Goal: Information Seeking & Learning: Learn about a topic

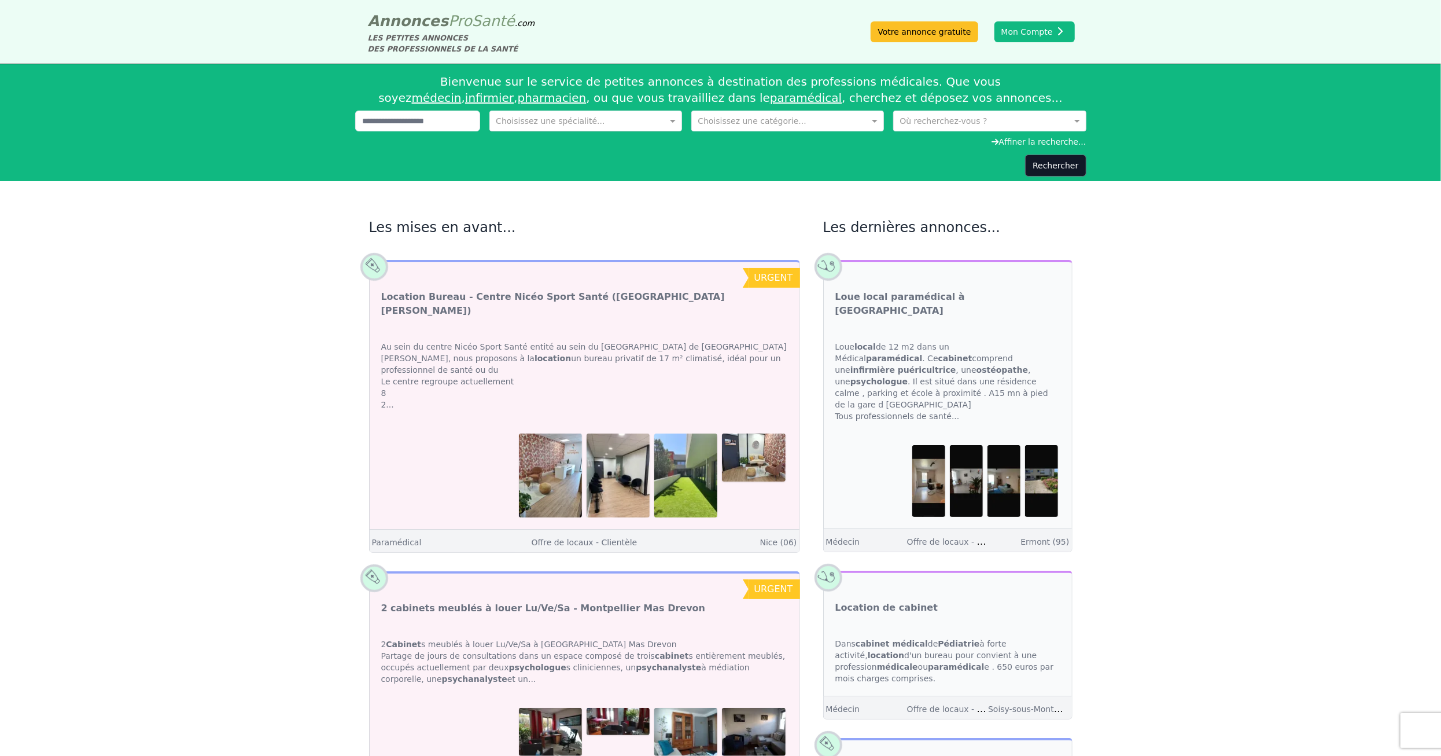
click at [662, 125] on div at bounding box center [585, 120] width 191 height 12
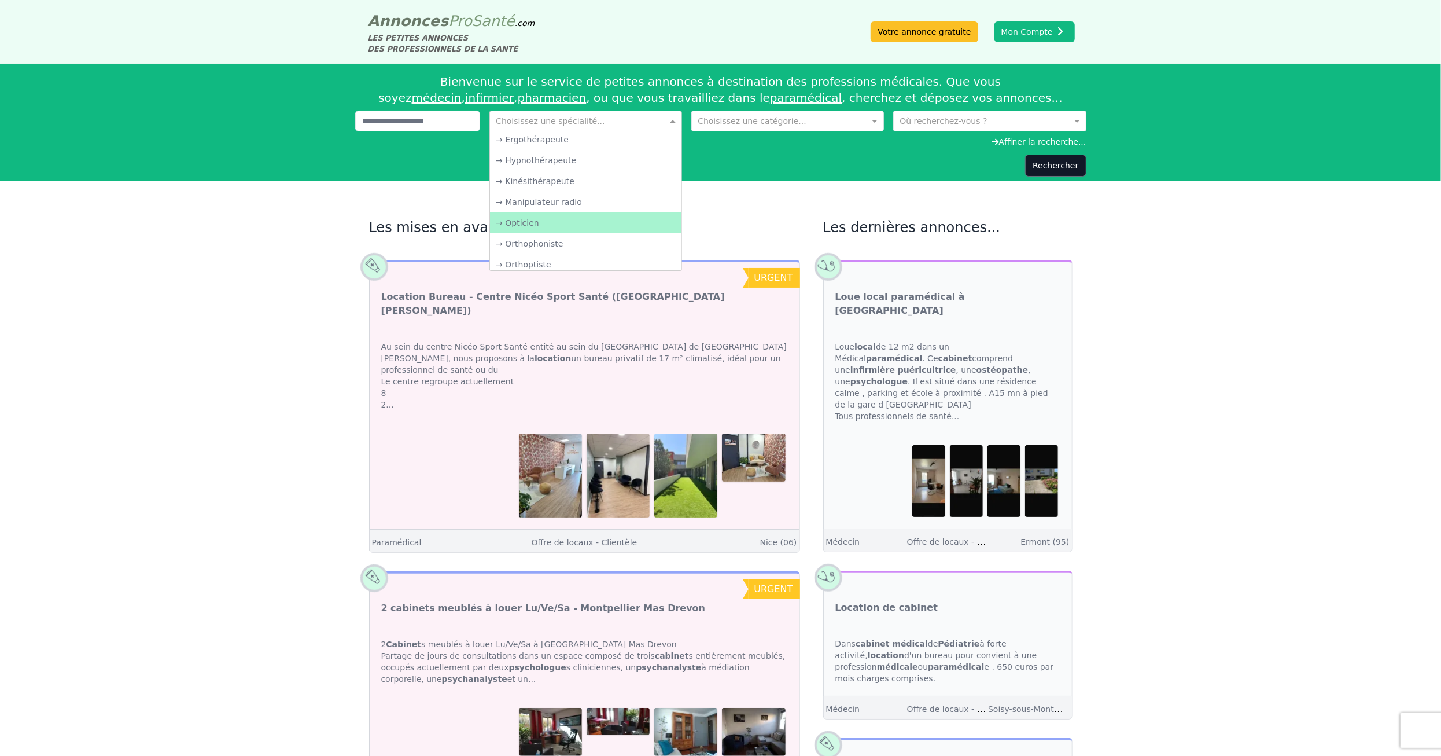
scroll to position [1851, 0]
click at [606, 219] on div "→ Ostéopathe" at bounding box center [585, 227] width 191 height 21
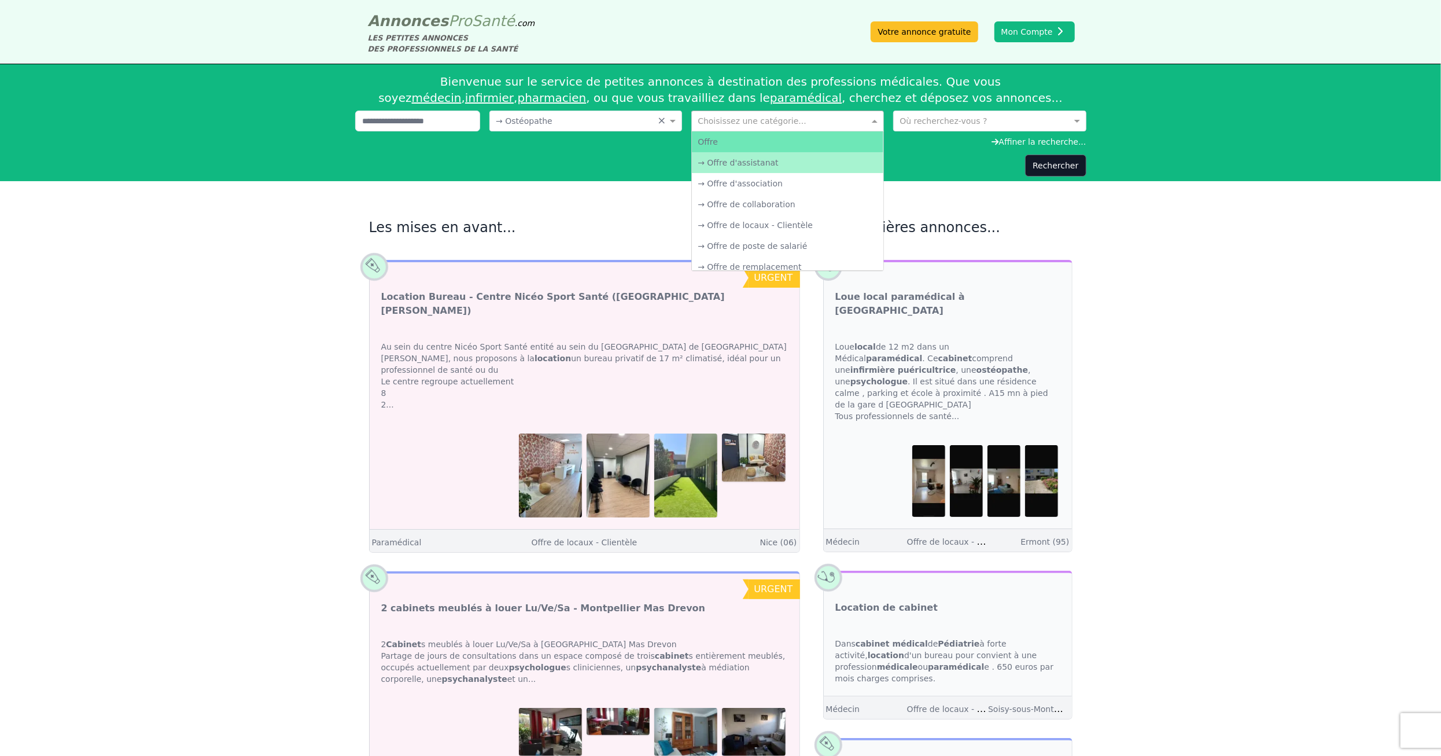
click at [872, 121] on span at bounding box center [876, 121] width 14 height 12
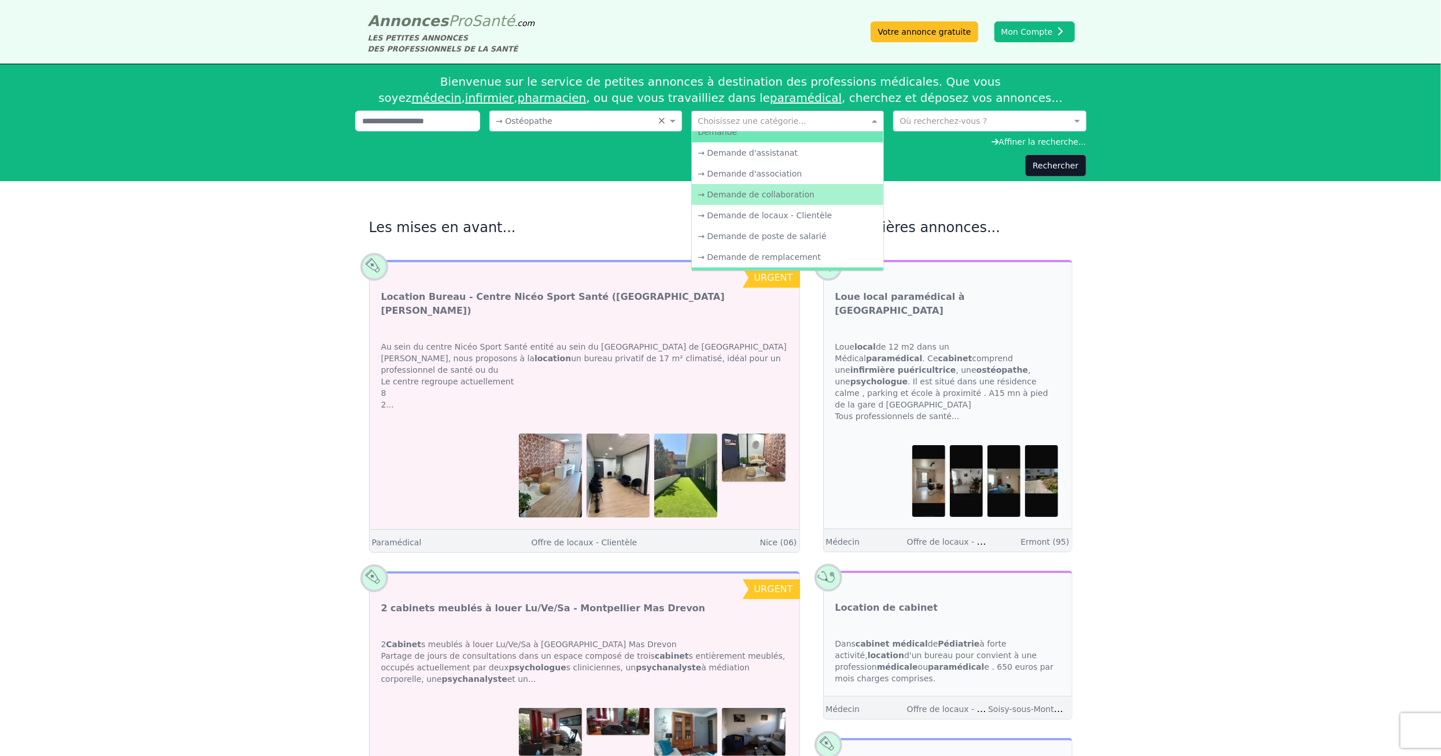
scroll to position [174, 0]
click at [962, 170] on div "Rechercher" at bounding box center [720, 165] width 731 height 22
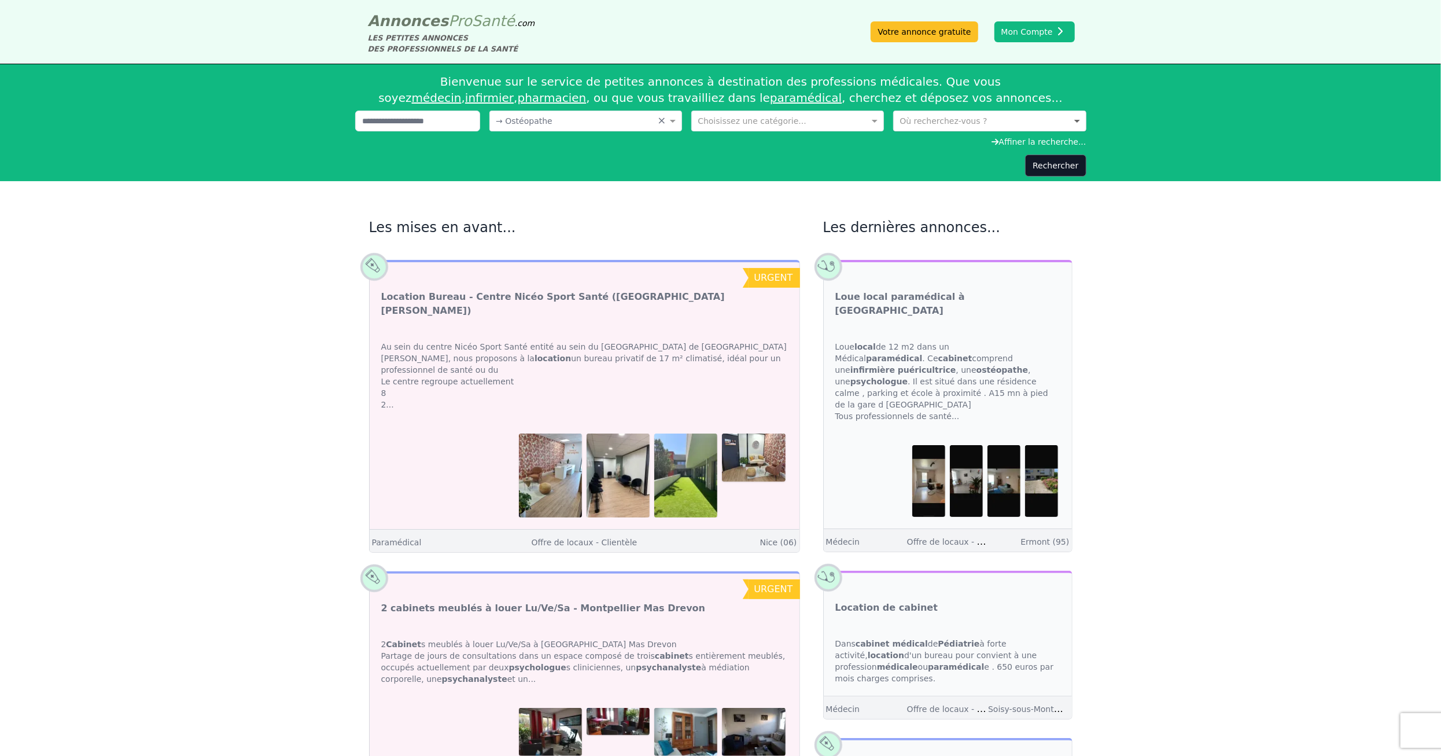
click at [1078, 121] on span at bounding box center [1078, 121] width 14 height 12
click at [1048, 166] on button "Rechercher" at bounding box center [1055, 165] width 61 height 22
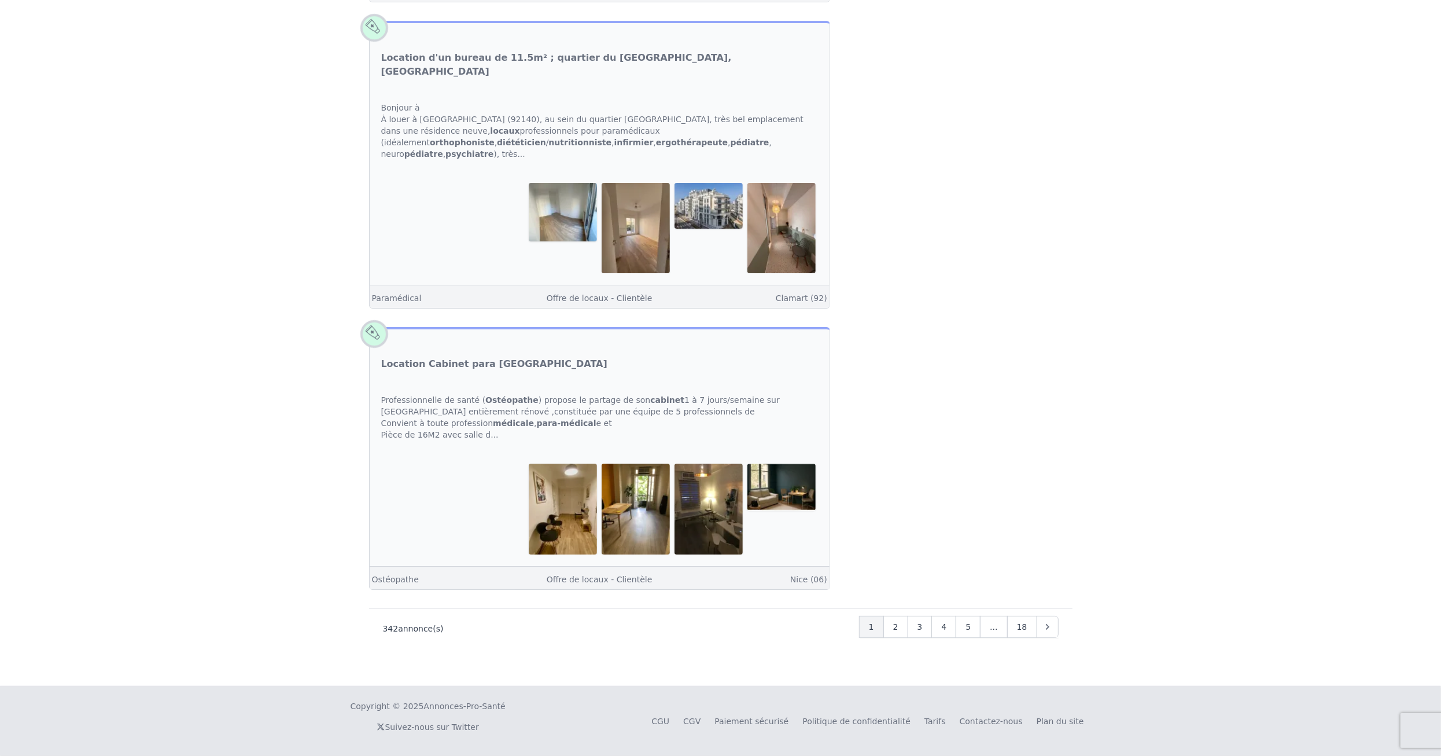
scroll to position [4940, 0]
click at [908, 633] on div "2" at bounding box center [895, 627] width 25 height 22
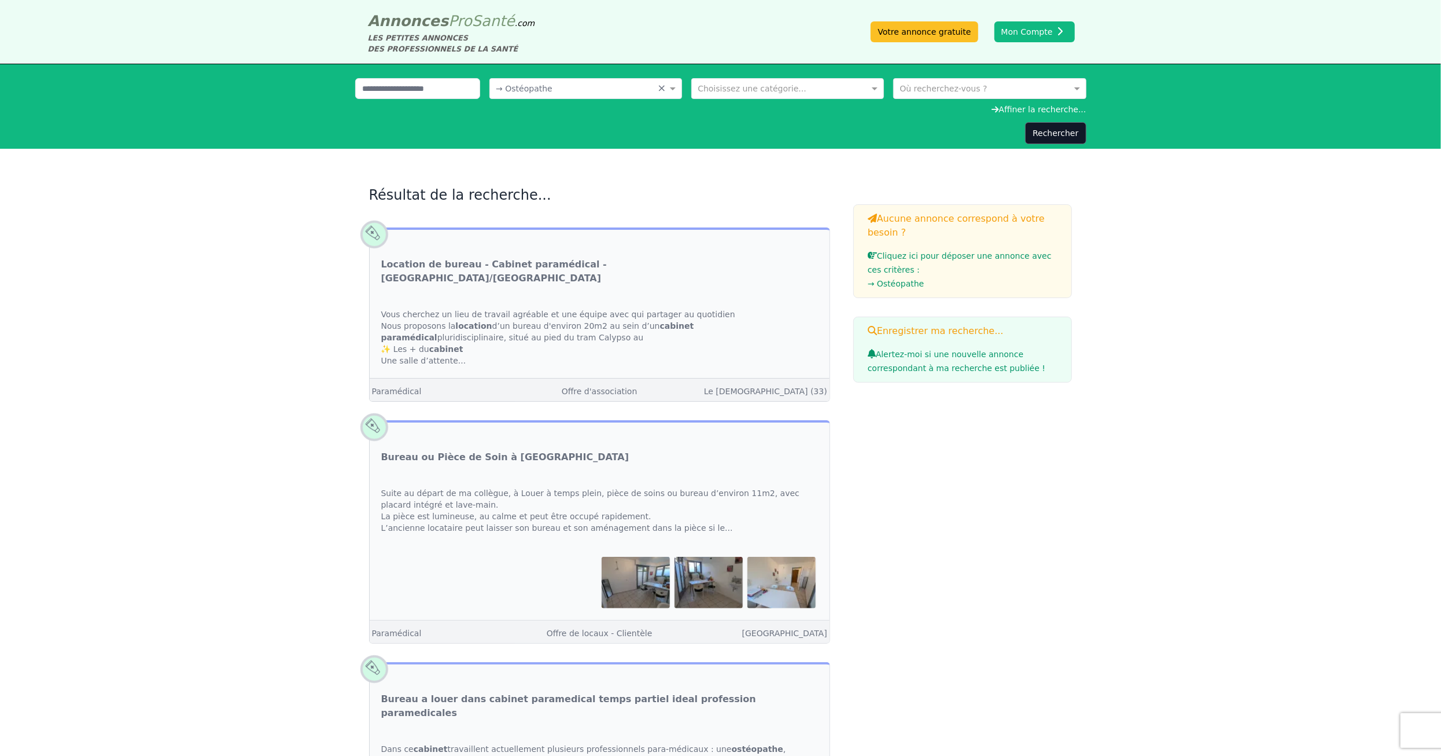
click at [993, 86] on input "text" at bounding box center [978, 88] width 157 height 12
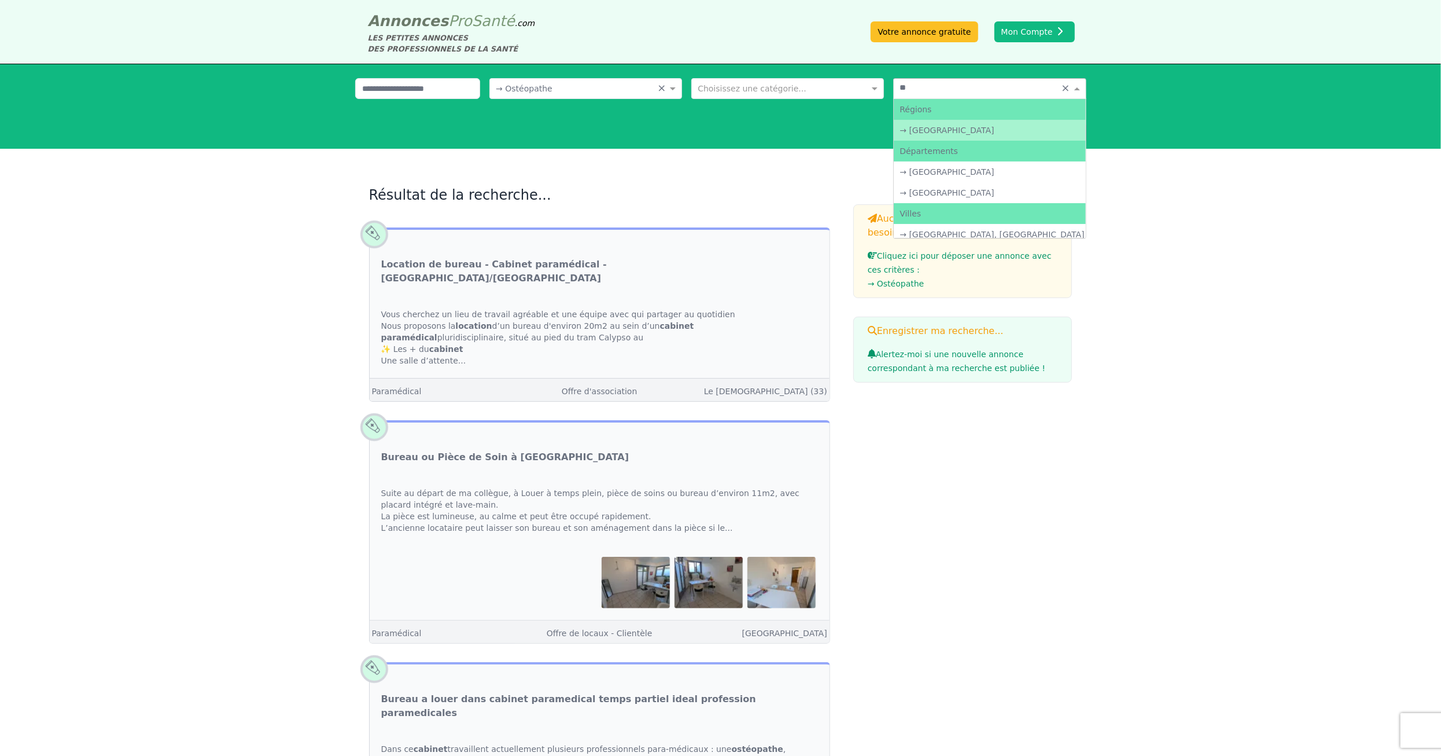
type input "*"
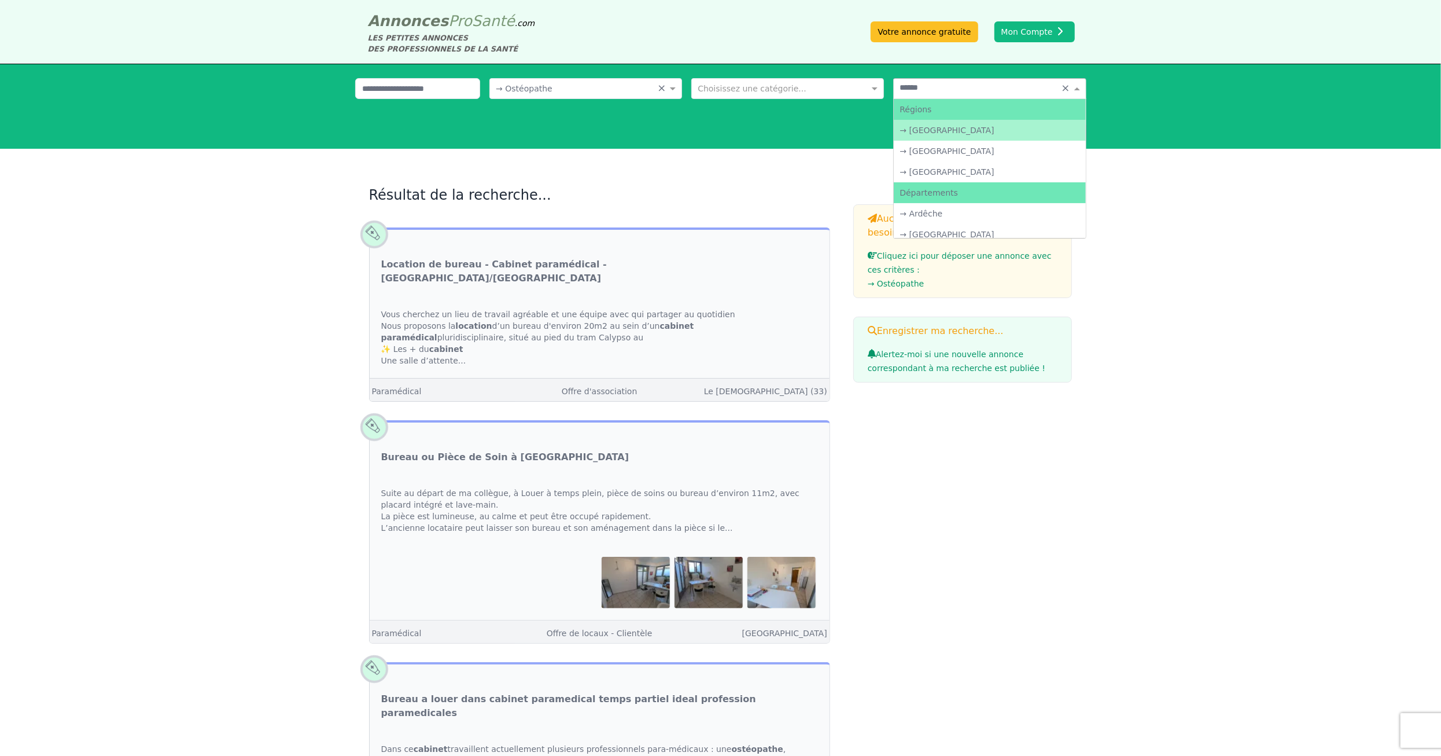
type input "******"
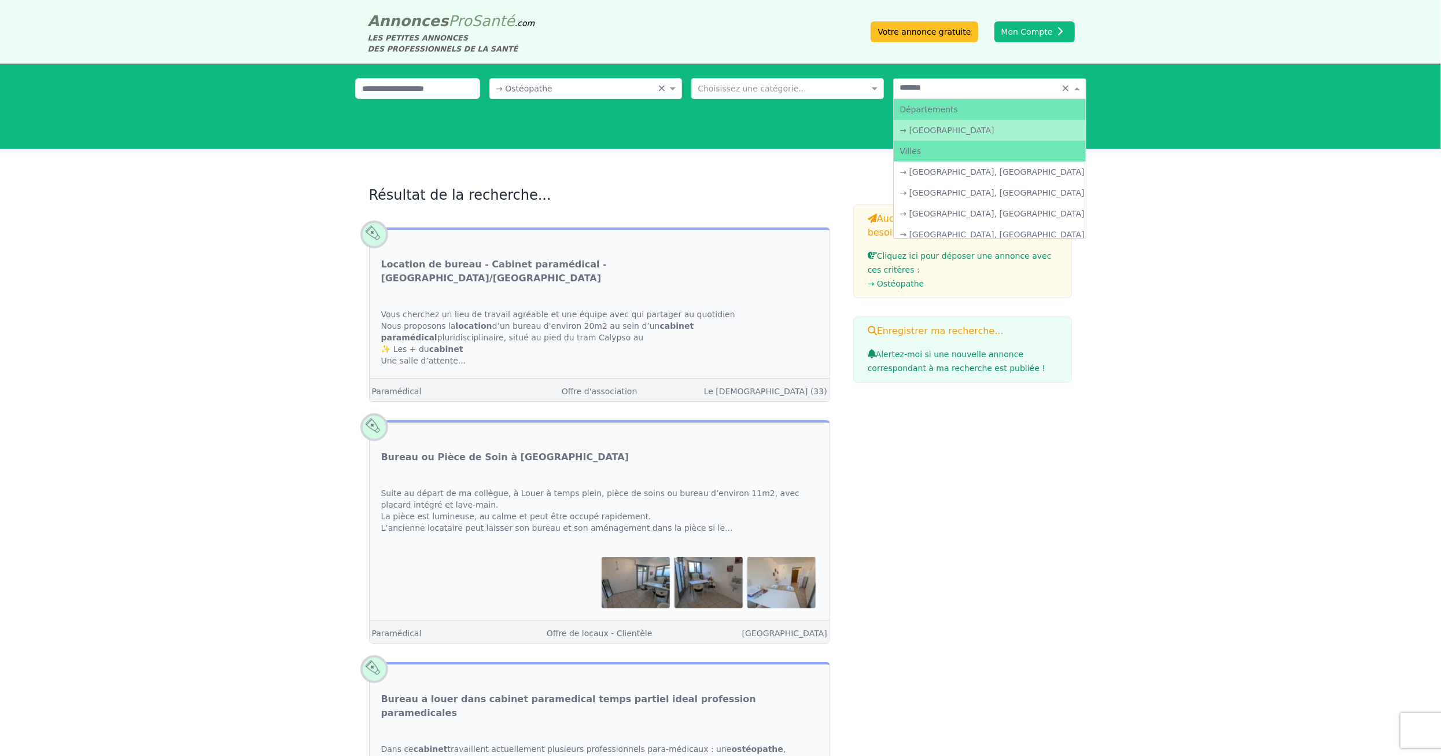
click at [962, 128] on div "→ [GEOGRAPHIC_DATA]" at bounding box center [989, 130] width 191 height 21
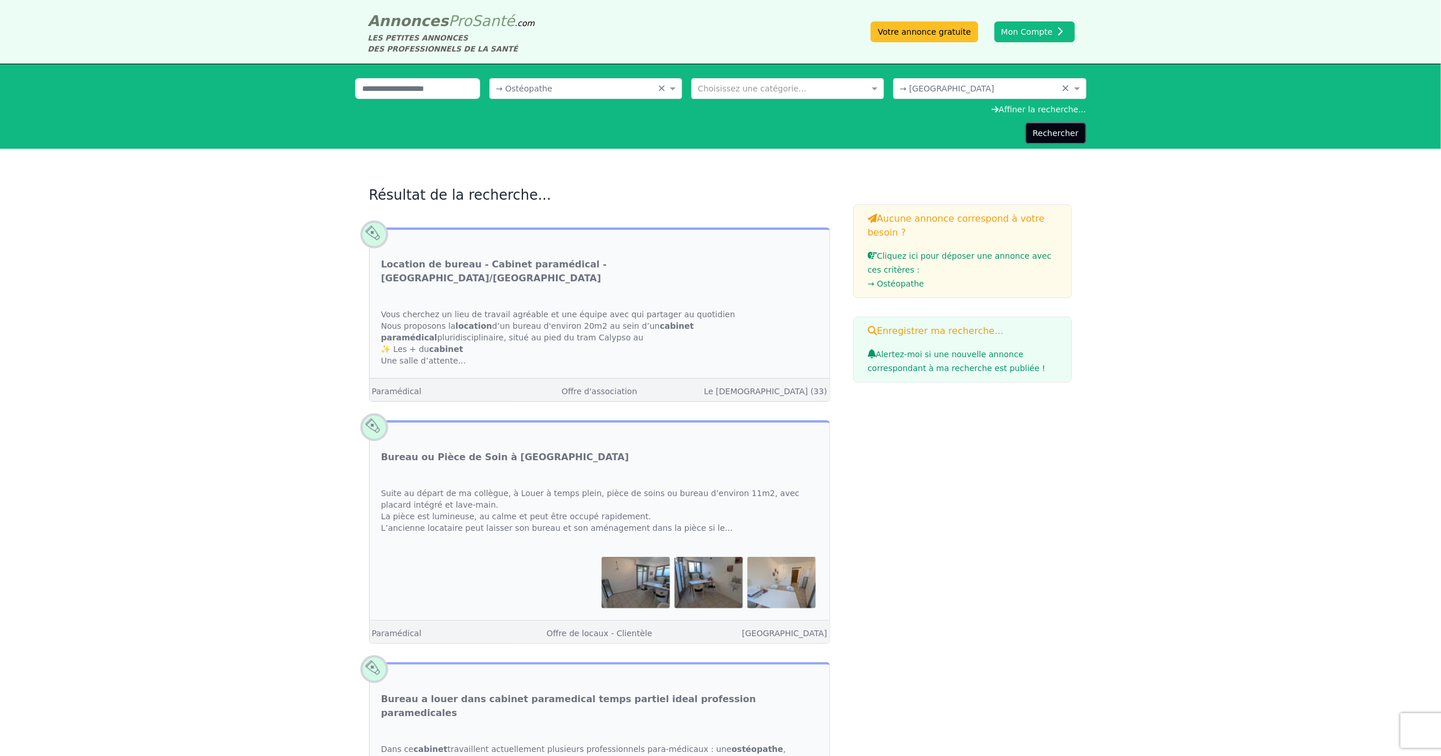
click at [1079, 128] on button "Rechercher" at bounding box center [1055, 133] width 61 height 22
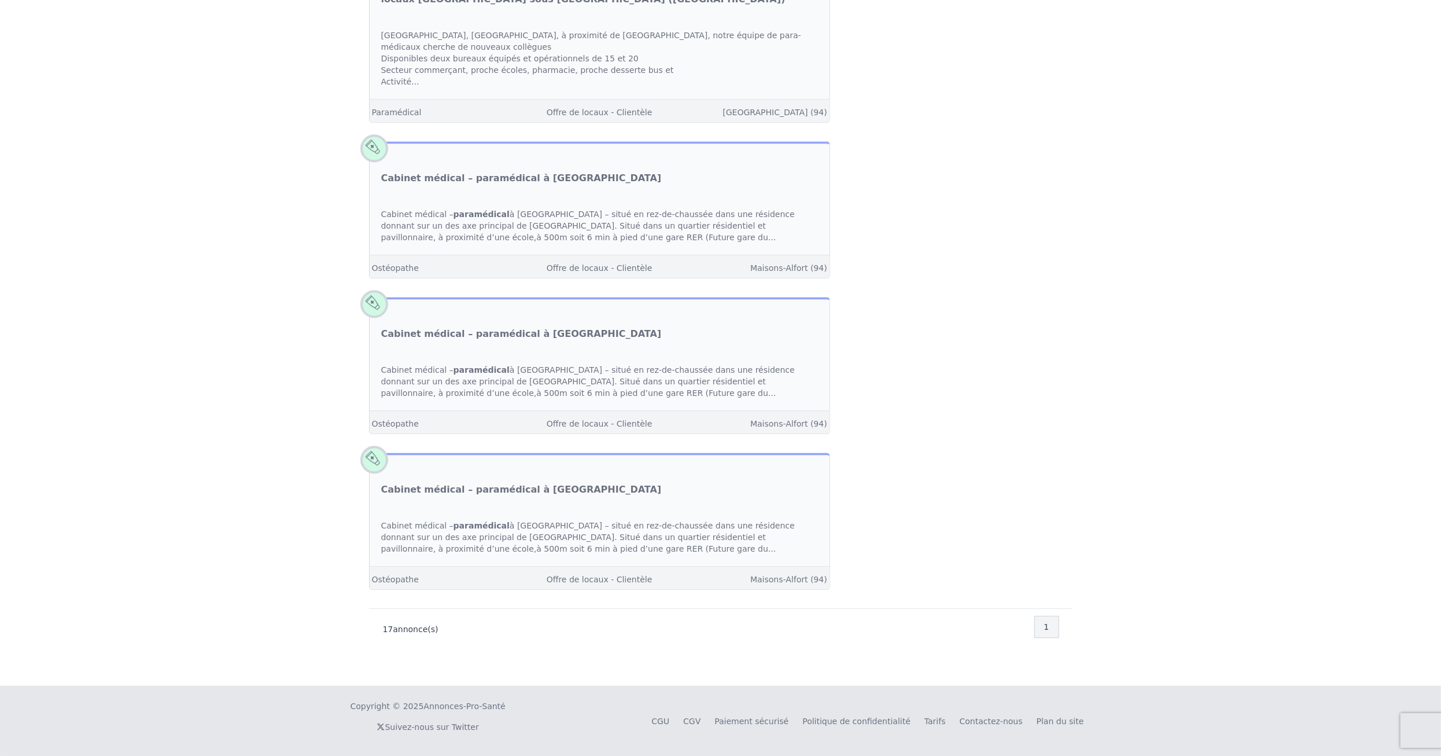
scroll to position [3266, 0]
click at [373, 153] on span at bounding box center [374, 147] width 39 height 39
click at [377, 147] on span at bounding box center [374, 147] width 39 height 39
click at [415, 182] on link "Cabinet médical – paramédical à [GEOGRAPHIC_DATA]" at bounding box center [521, 178] width 281 height 14
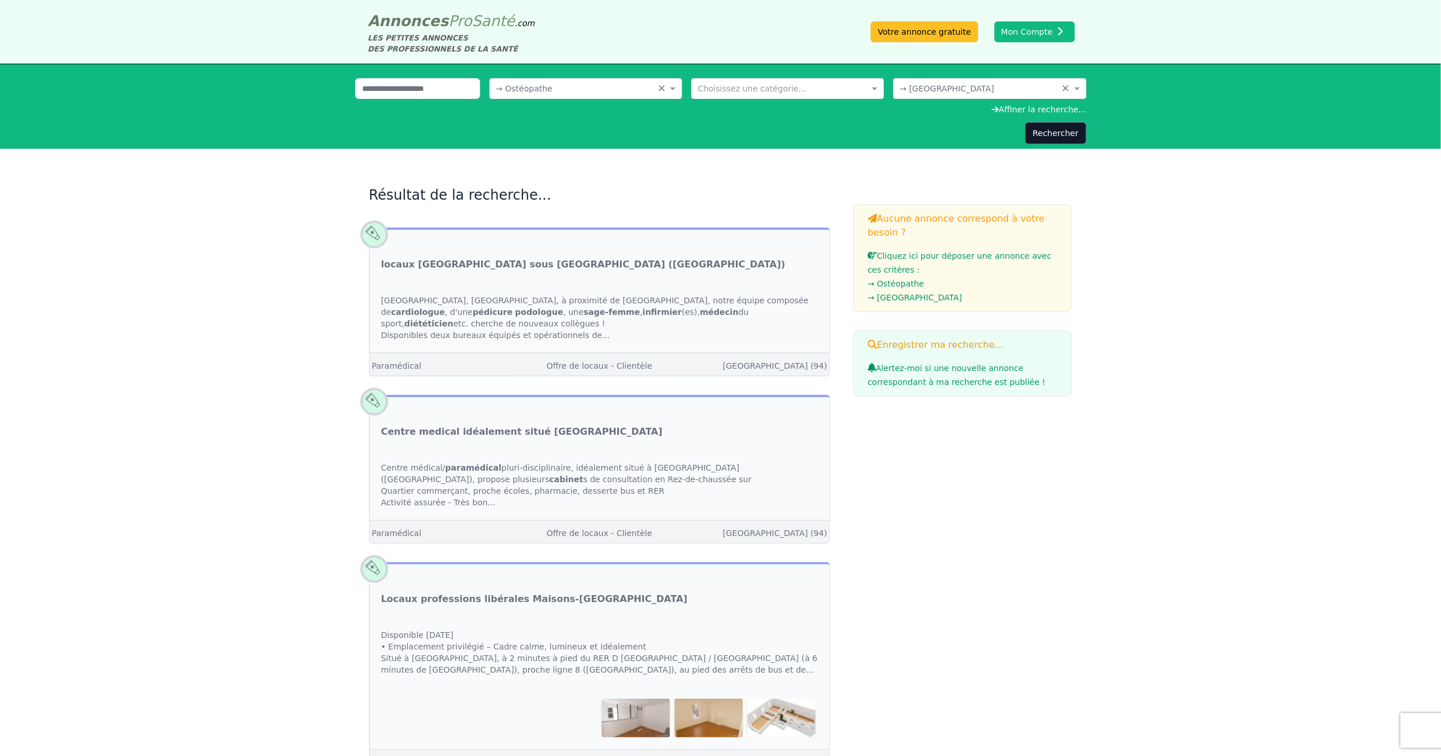
click at [1004, 92] on input "text" at bounding box center [978, 88] width 157 height 12
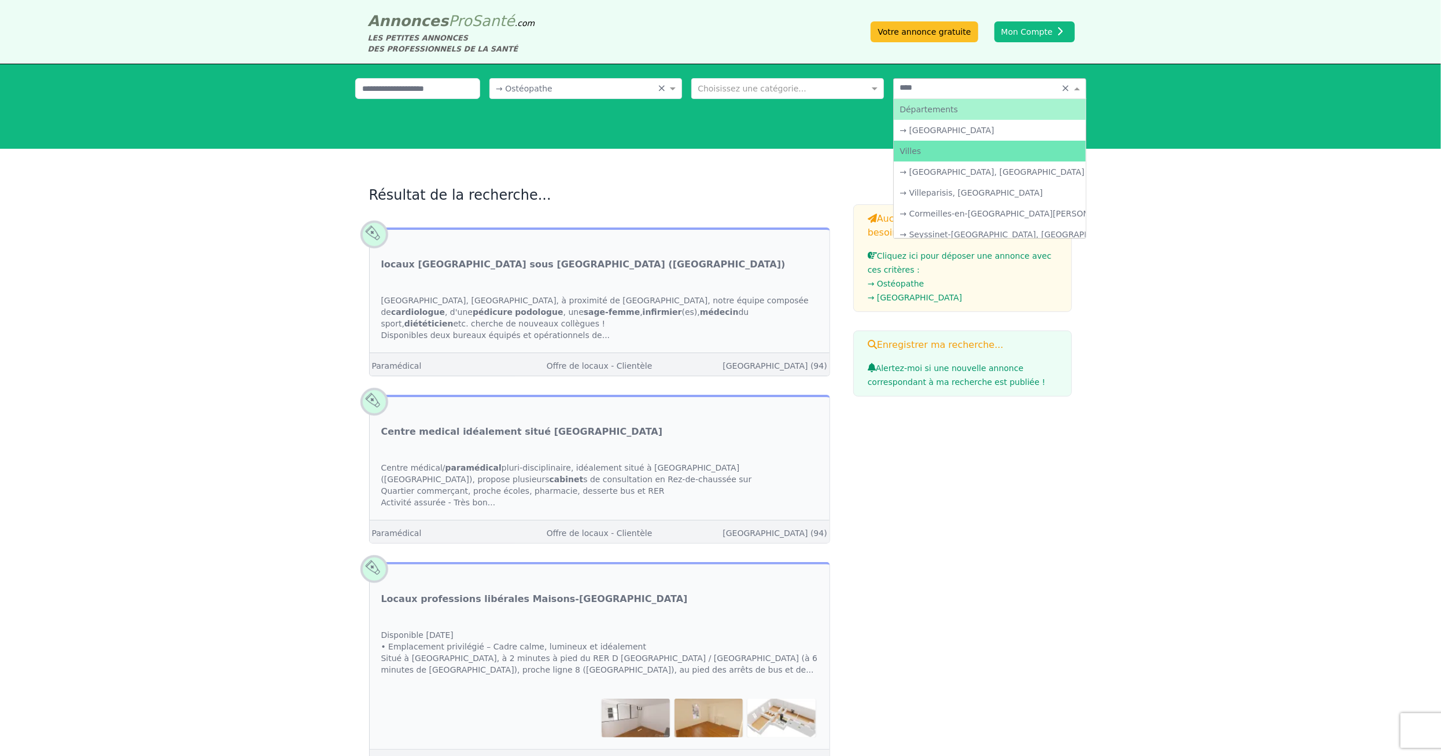
type input "*****"
click at [924, 131] on div "→ [GEOGRAPHIC_DATA]" at bounding box center [989, 130] width 191 height 21
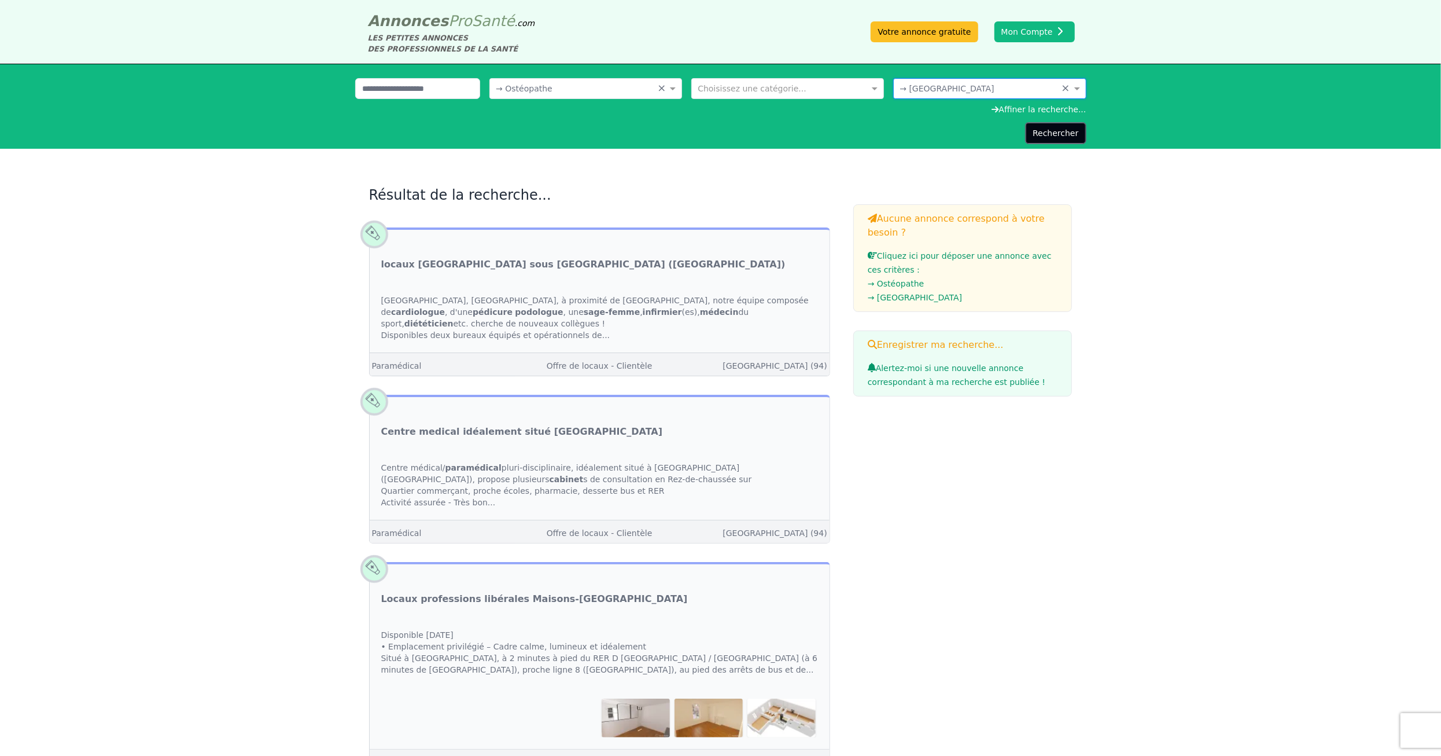
click at [1075, 137] on button "Rechercher" at bounding box center [1055, 133] width 61 height 22
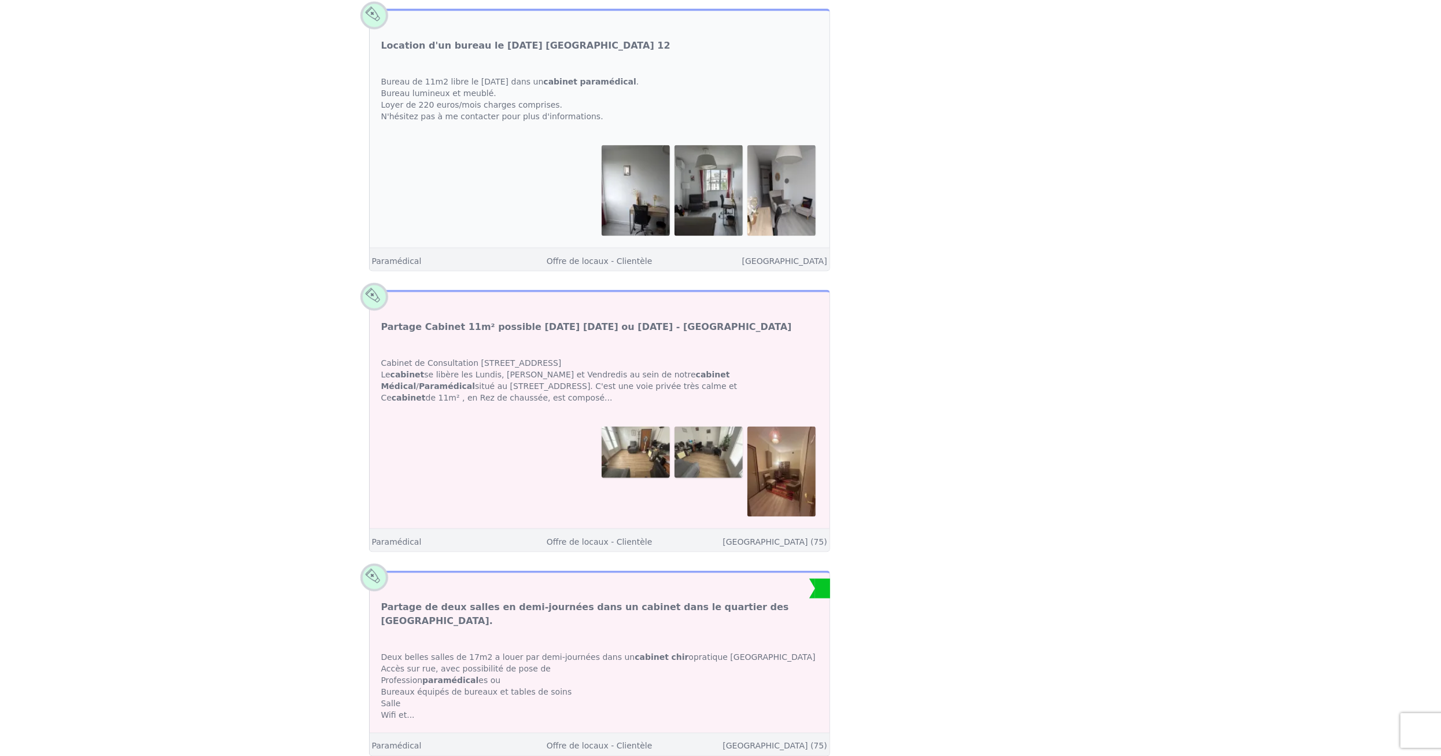
scroll to position [1620, 0]
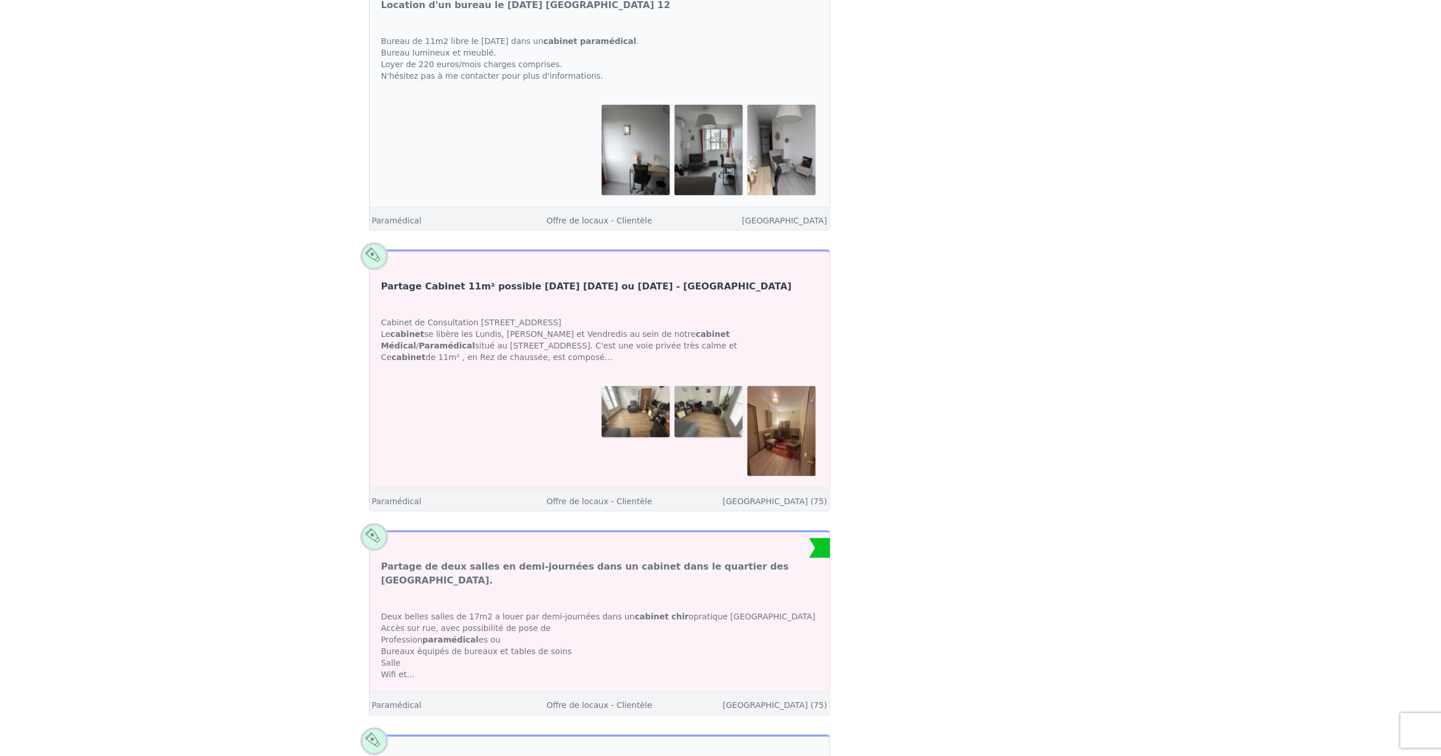
click at [401, 293] on link "Partage Cabinet 11m² possible [DATE] [DATE] ou [DATE] - [GEOGRAPHIC_DATA]" at bounding box center [586, 286] width 411 height 14
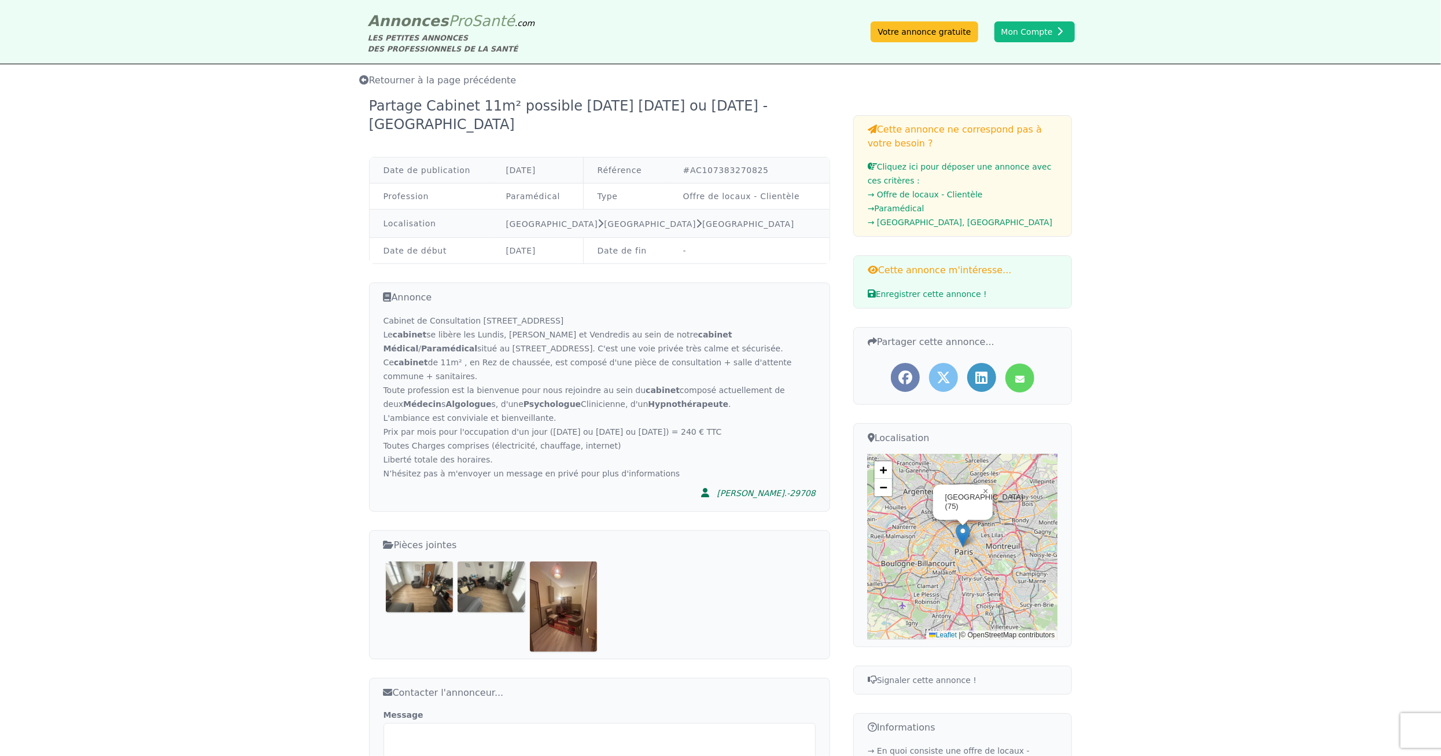
click at [426, 574] on img at bounding box center [420, 586] width 68 height 50
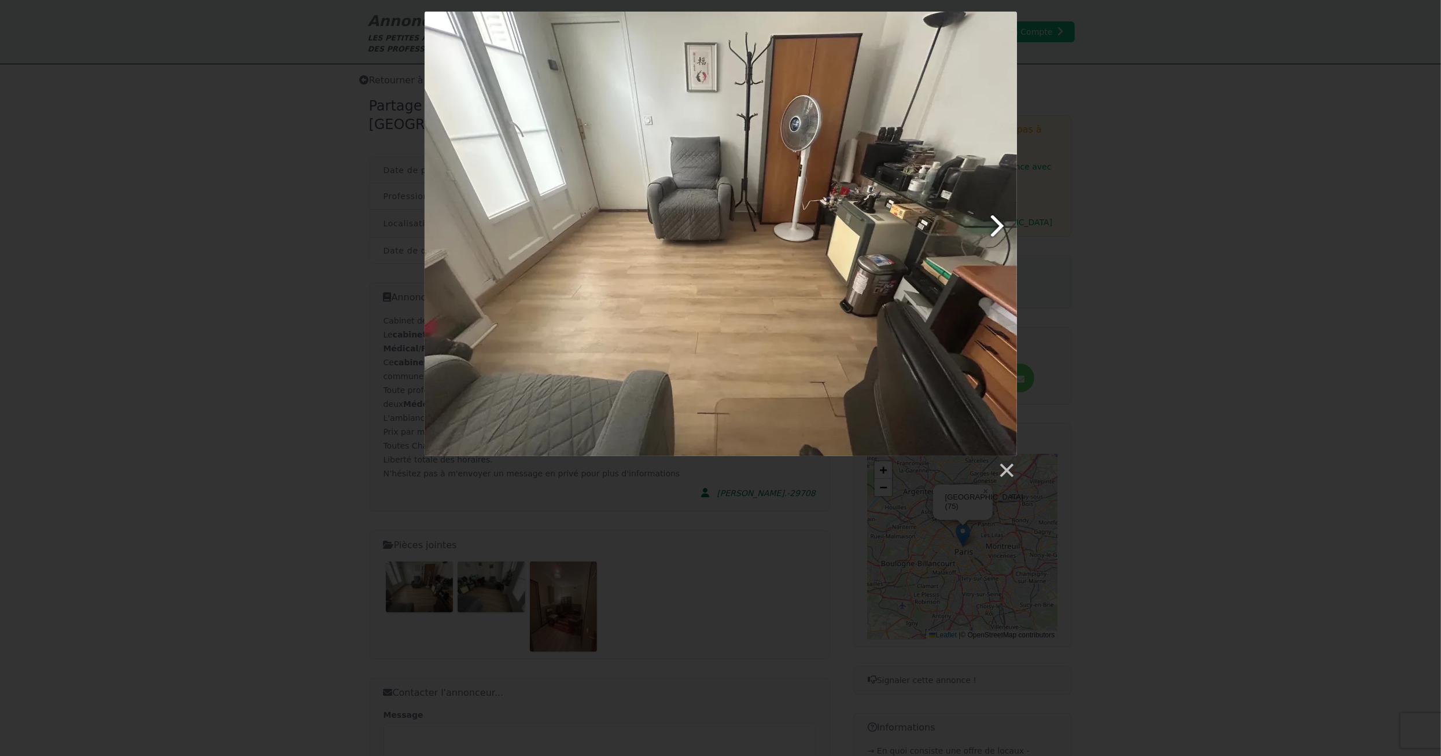
click at [998, 229] on link at bounding box center [827, 234] width 379 height 444
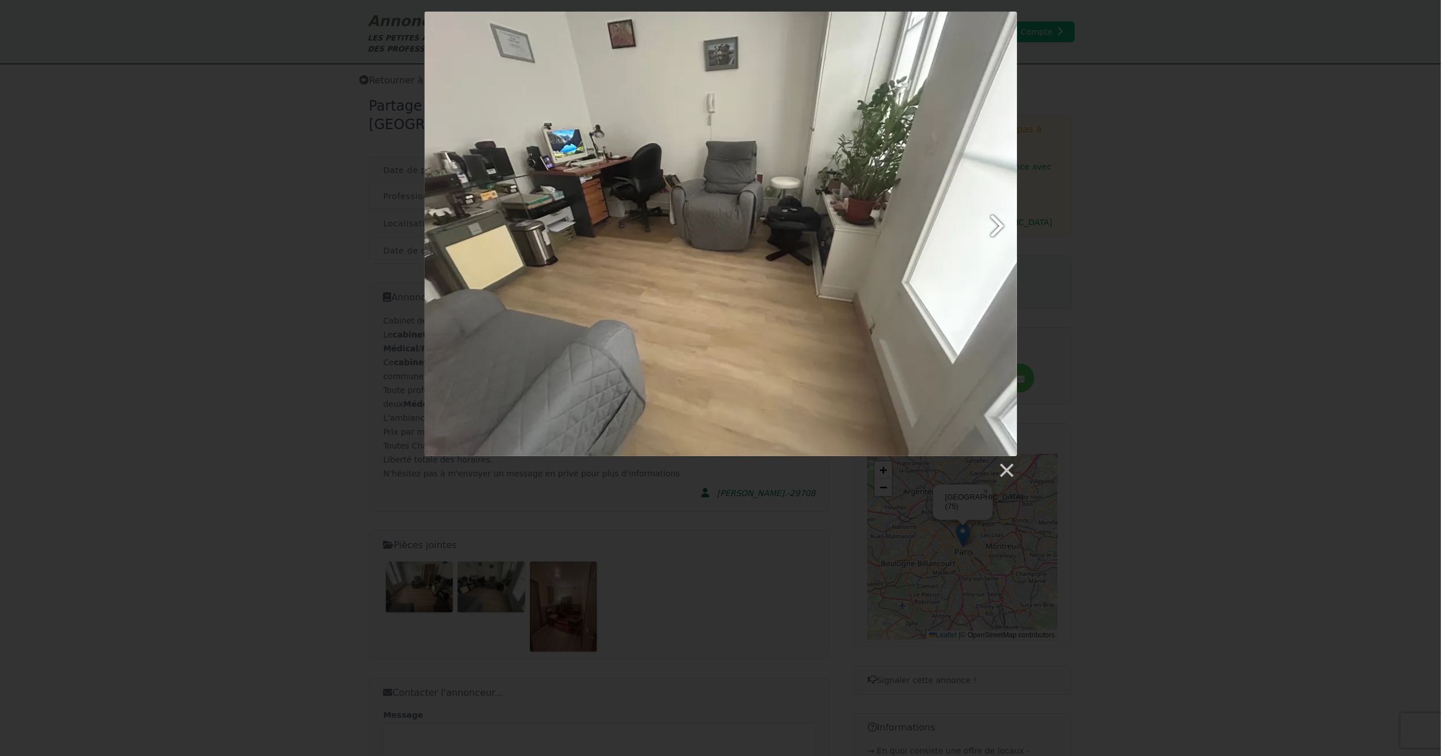
click at [998, 226] on link at bounding box center [827, 234] width 379 height 444
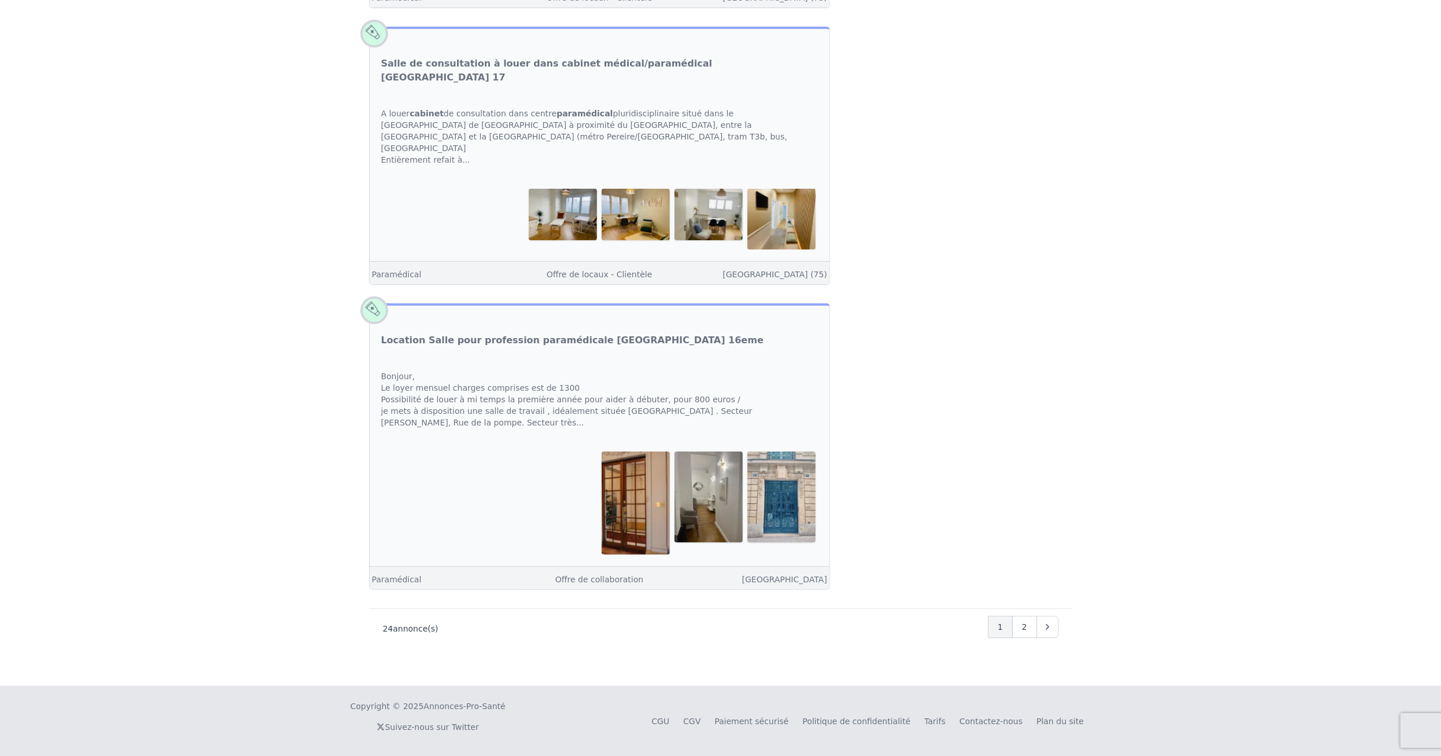
scroll to position [4259, 0]
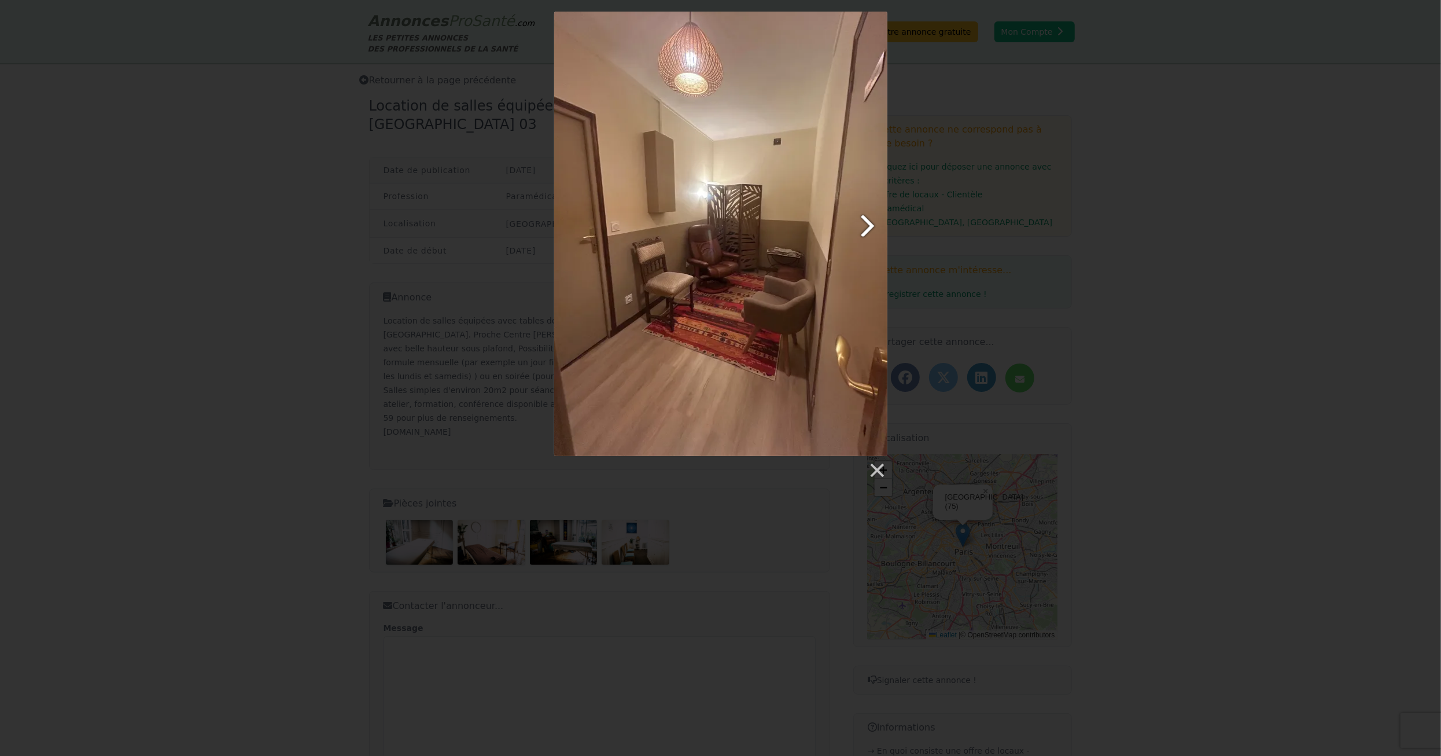
click at [865, 226] on link at bounding box center [780, 234] width 213 height 444
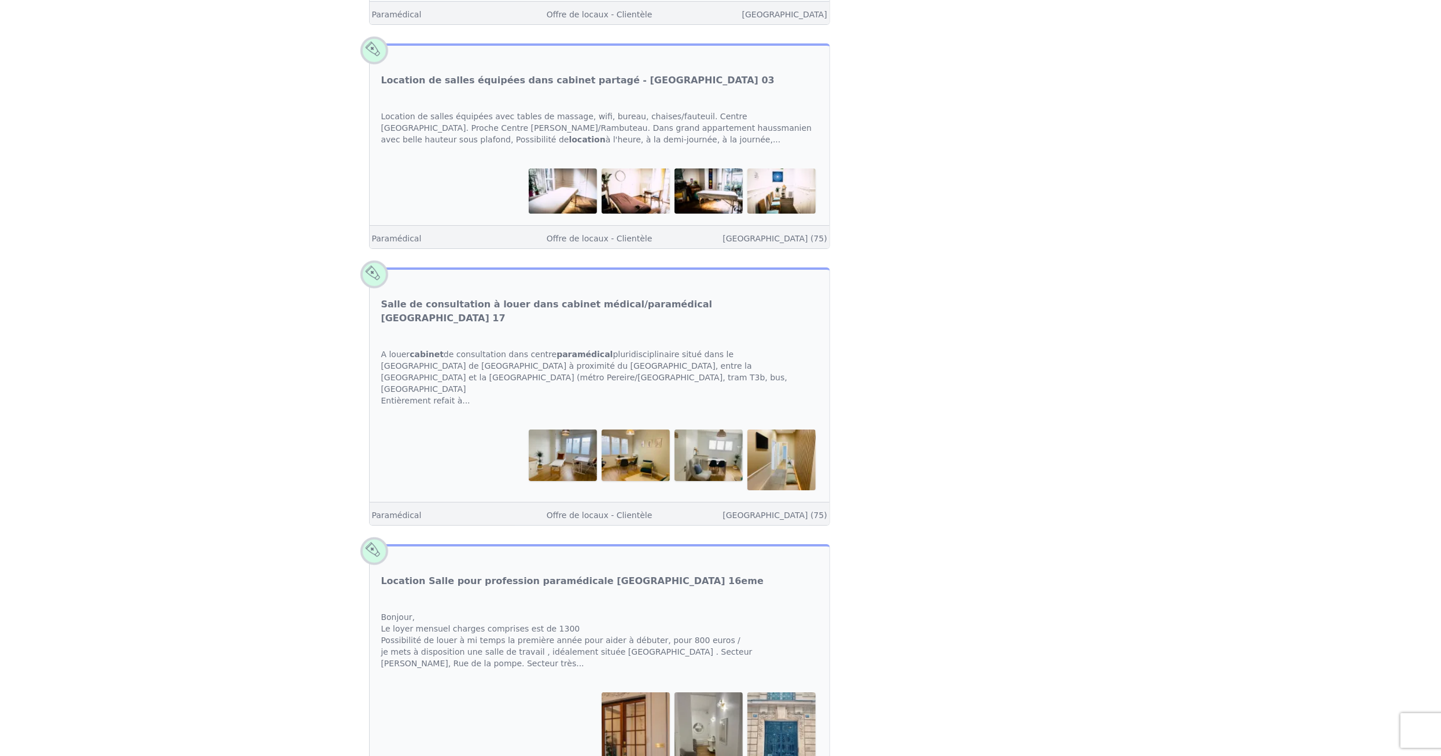
scroll to position [3854, 0]
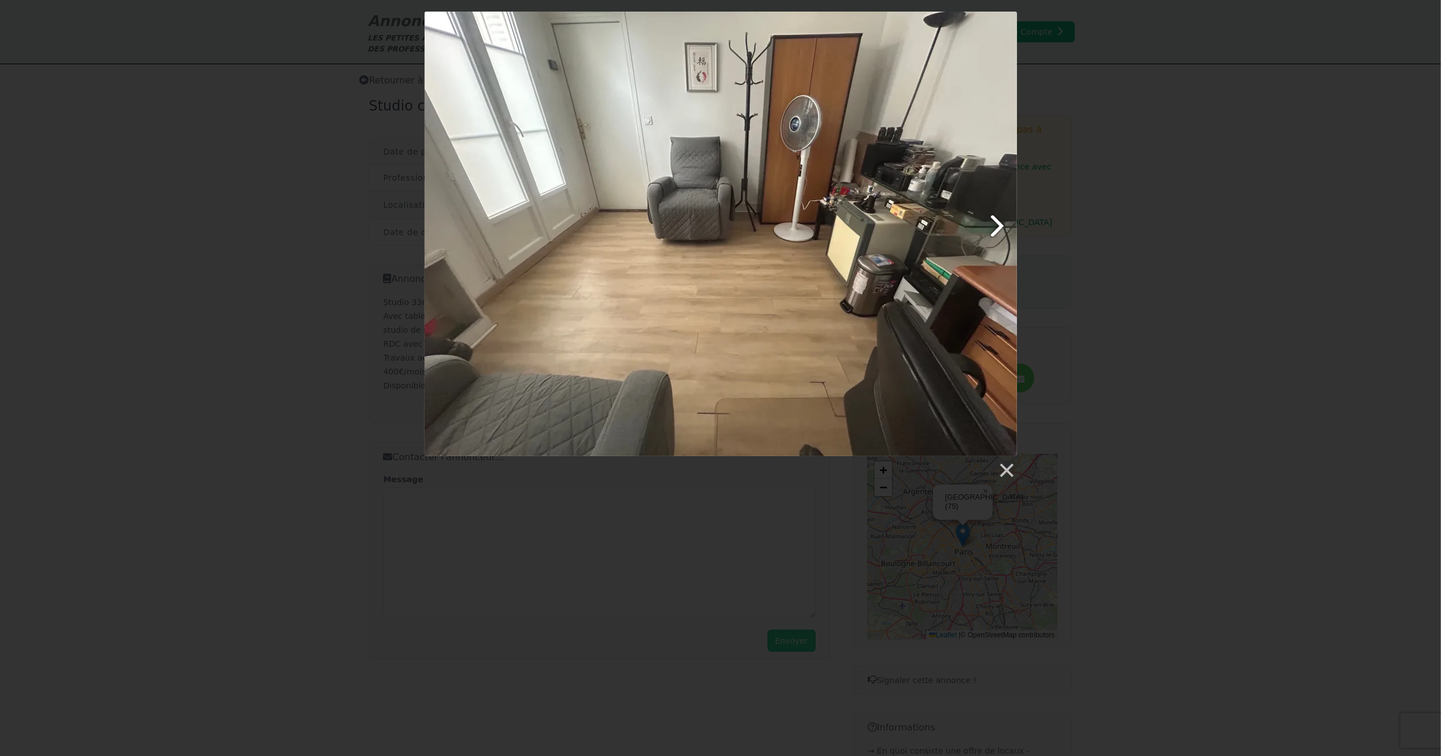
click at [993, 226] on link at bounding box center [827, 234] width 379 height 444
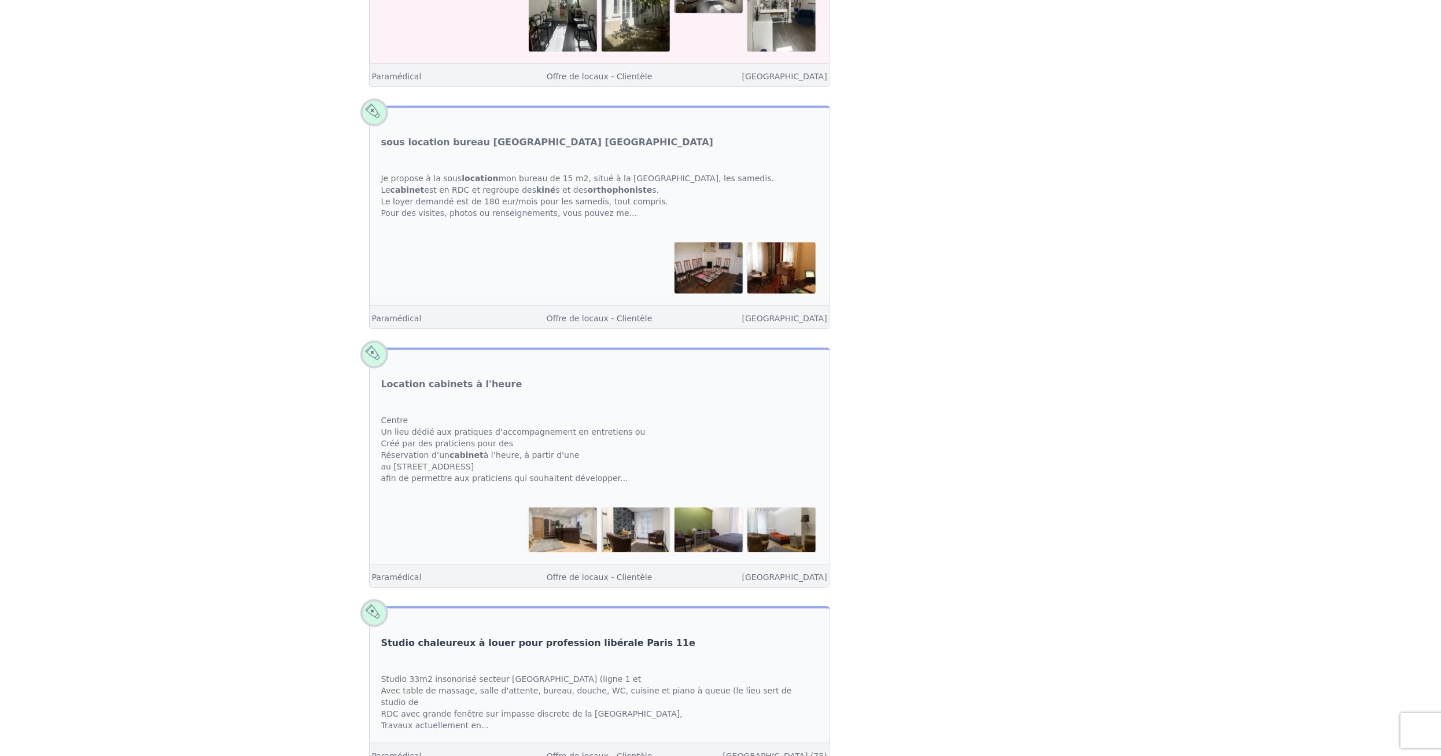
scroll to position [3160, 0]
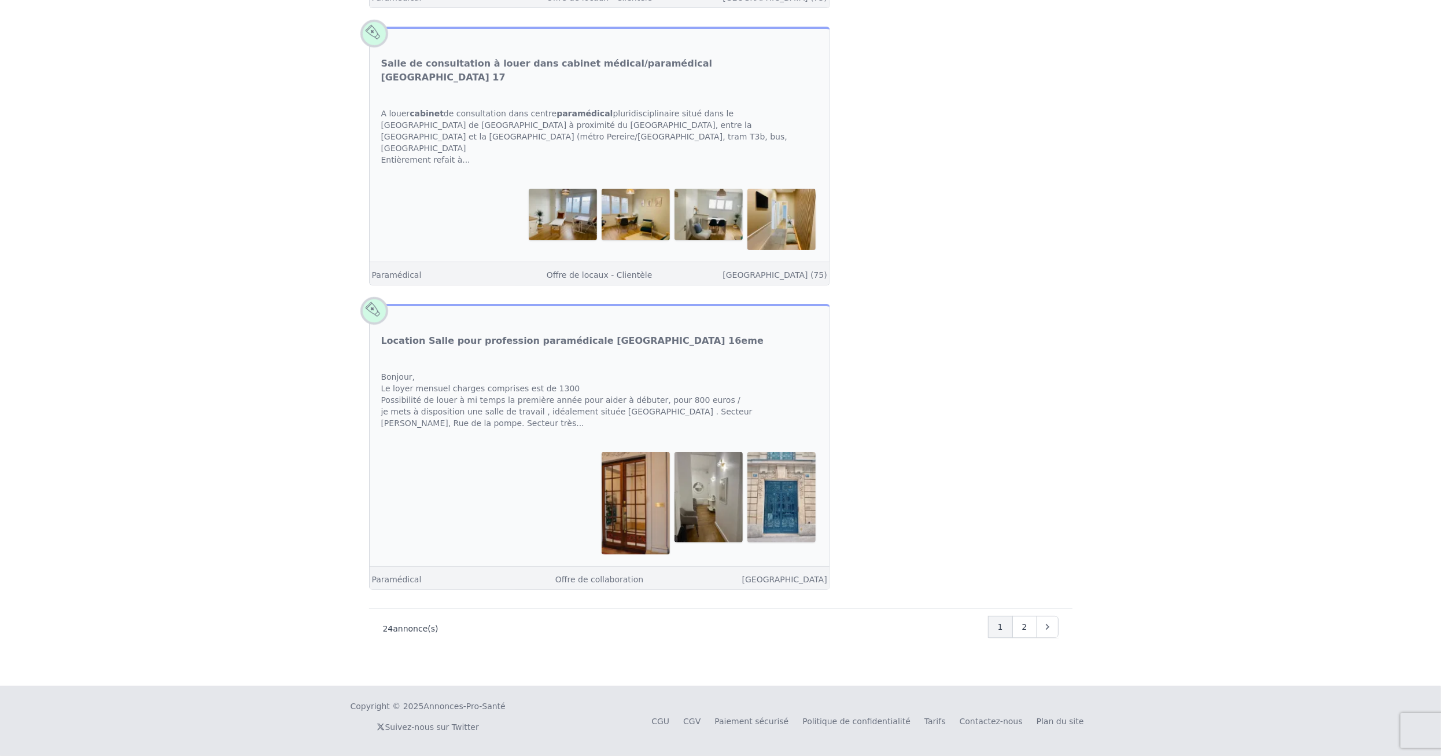
scroll to position [4722, 0]
click at [1028, 633] on div "2" at bounding box center [1024, 627] width 25 height 22
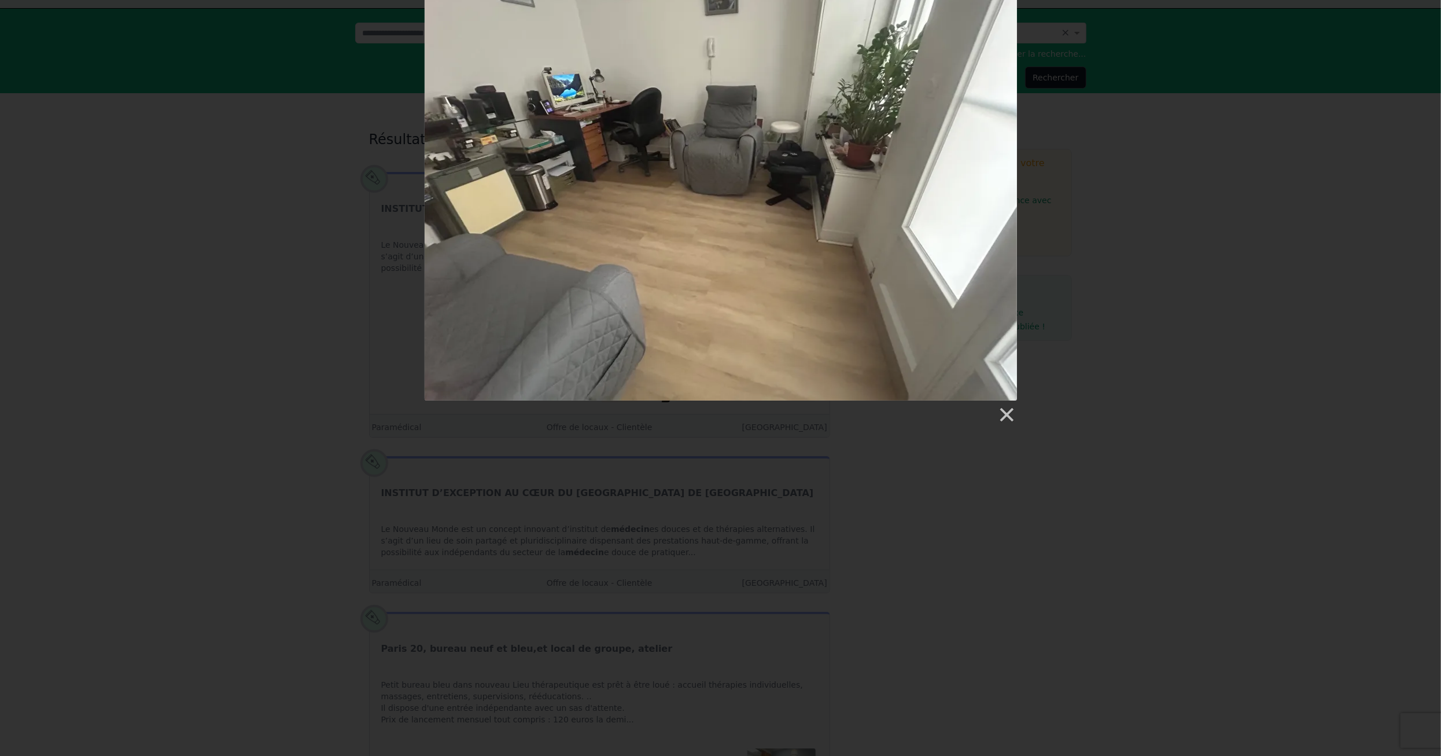
scroll to position [54, 0]
click at [1005, 416] on link at bounding box center [1005, 416] width 17 height 17
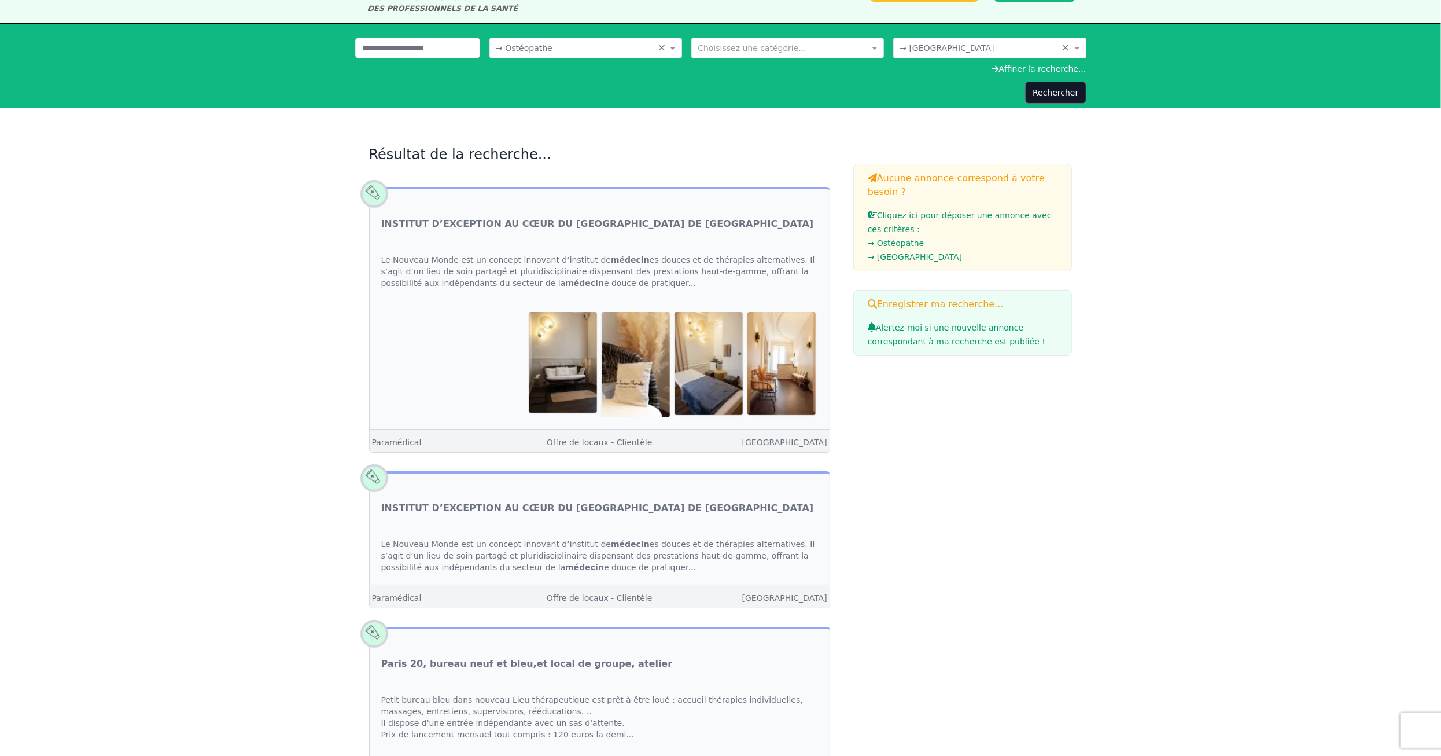
scroll to position [0, 0]
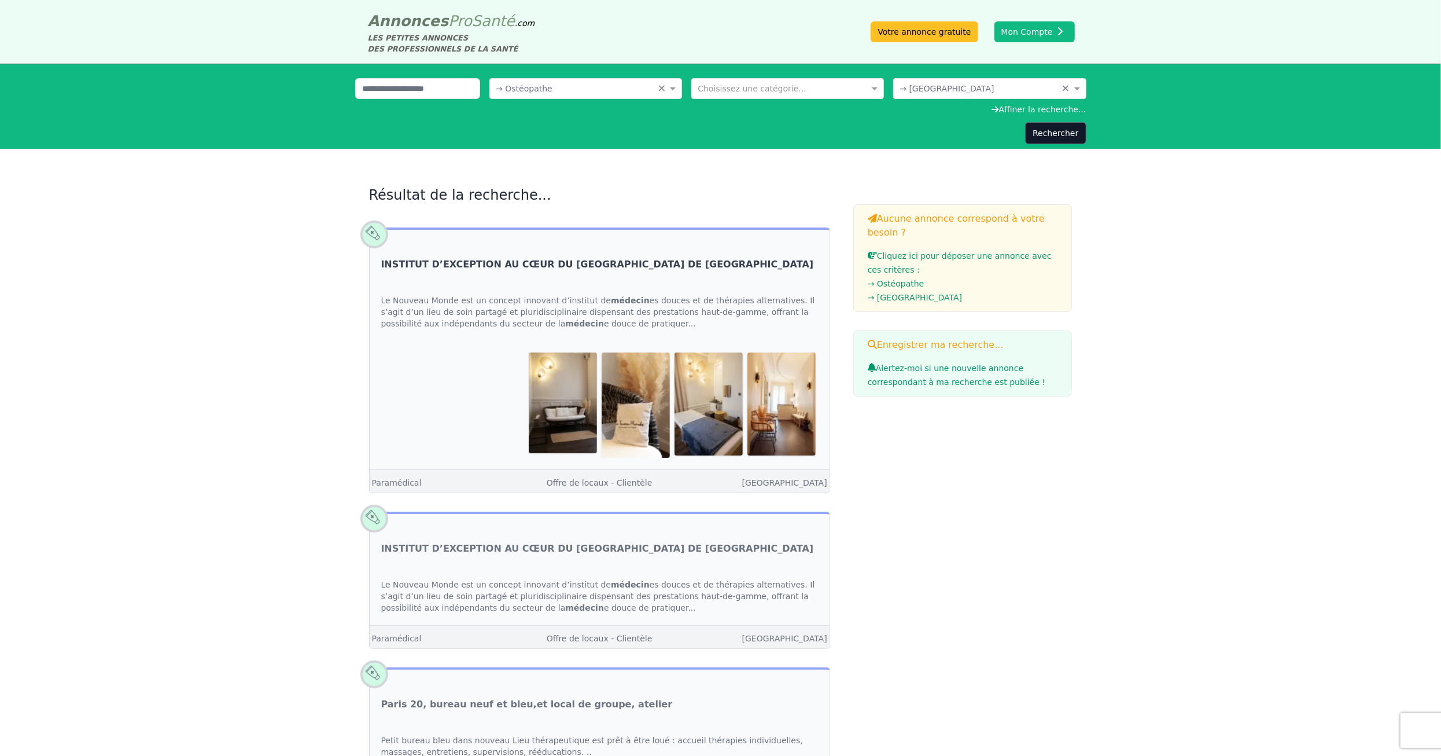
click at [432, 260] on link "INSTITUT D’EXCEPTION AU CŒUR DU [GEOGRAPHIC_DATA] DE [GEOGRAPHIC_DATA]" at bounding box center [597, 264] width 433 height 14
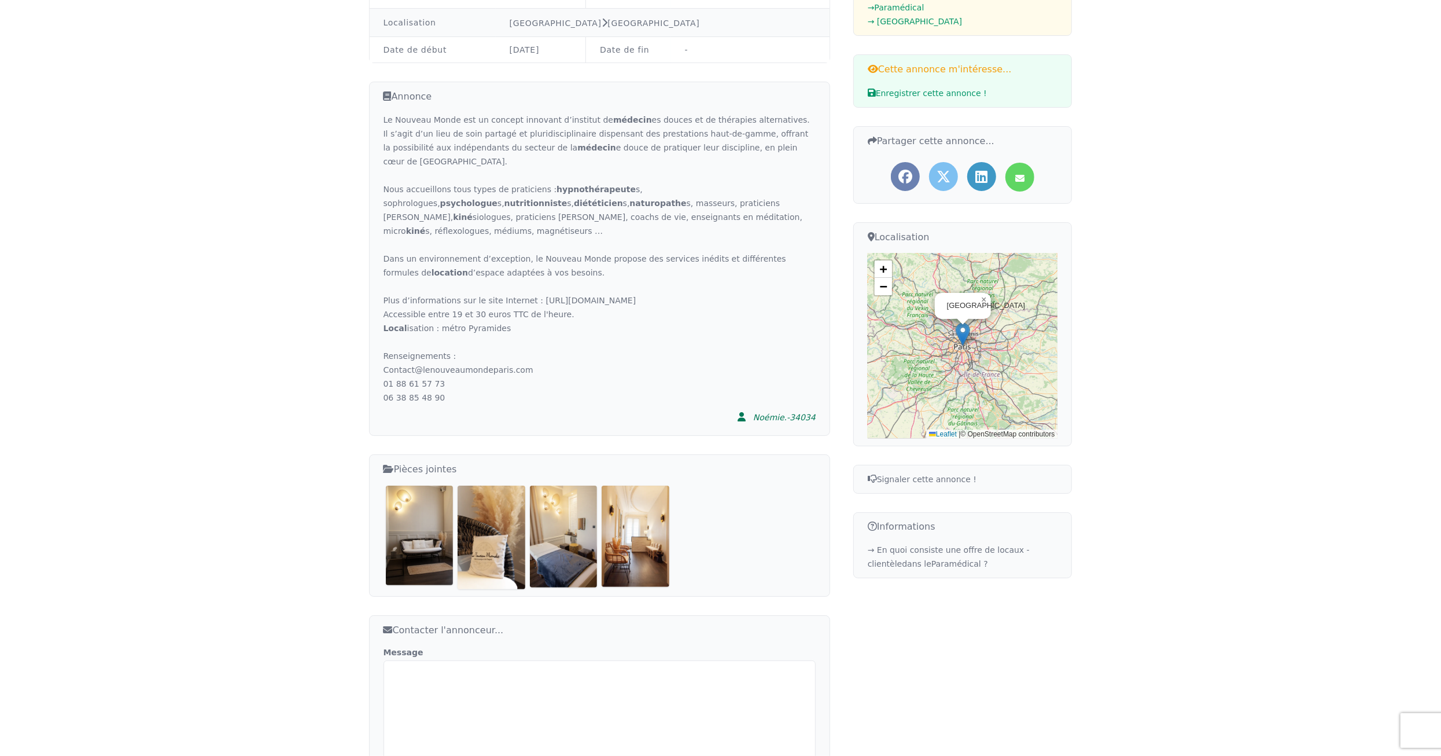
scroll to position [231, 0]
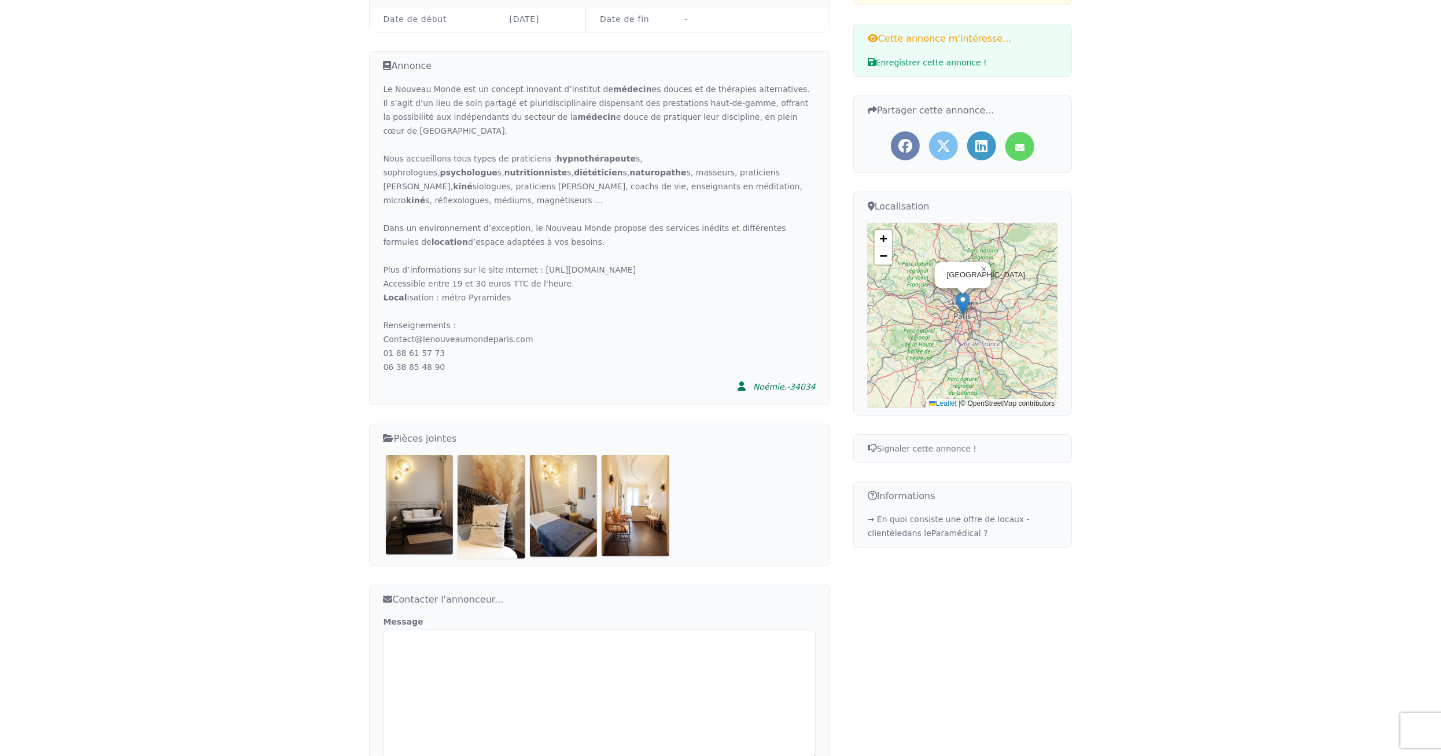
click at [410, 491] on img at bounding box center [420, 504] width 68 height 99
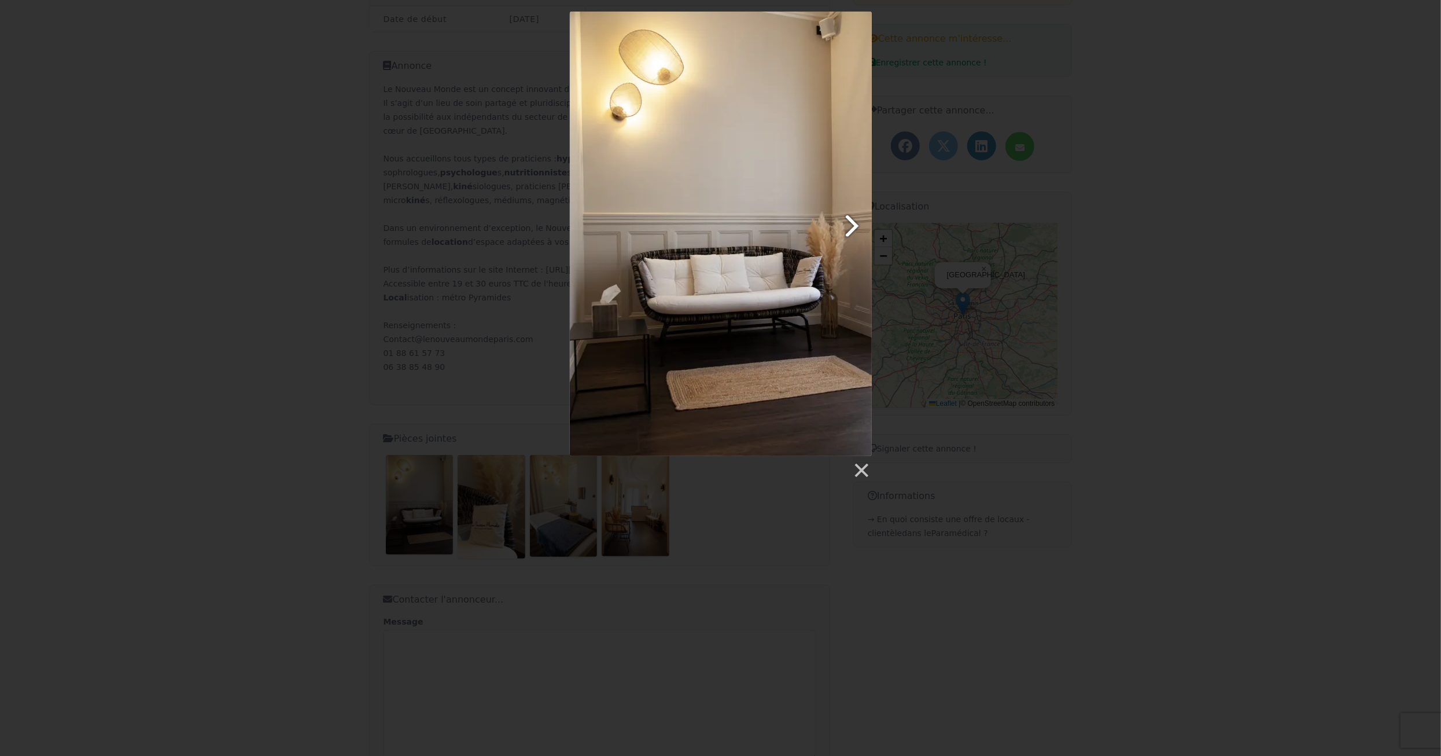
click at [850, 227] on link at bounding box center [774, 234] width 193 height 444
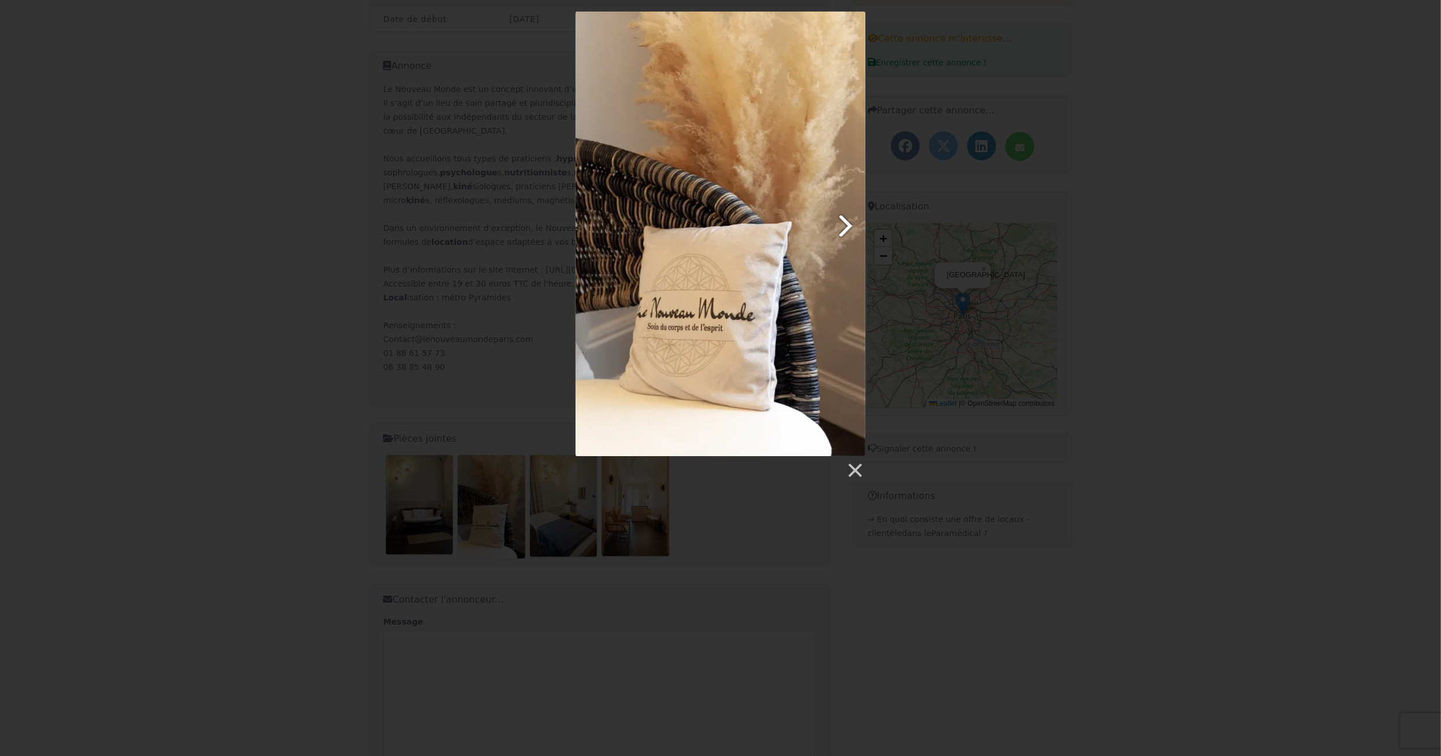
click at [850, 227] on link at bounding box center [773, 234] width 186 height 444
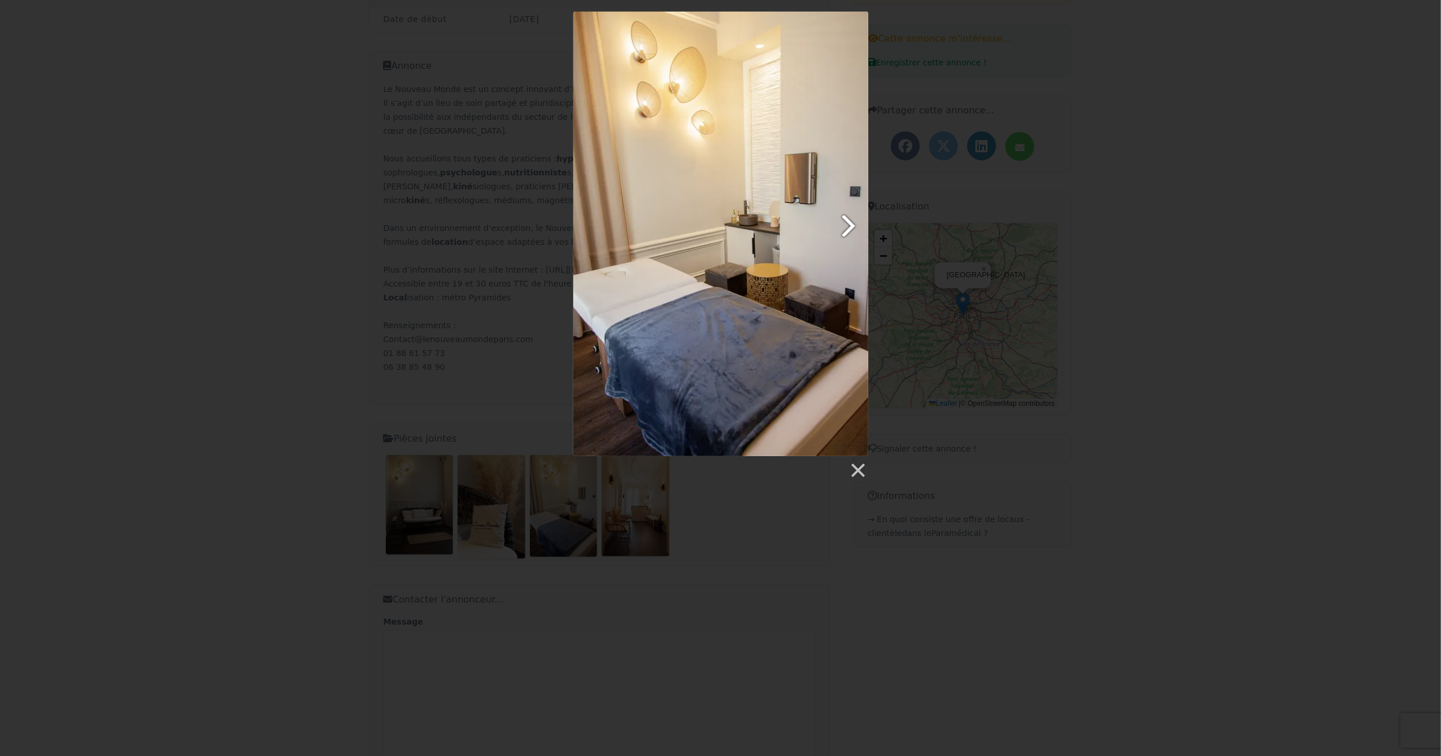
click at [850, 227] on link at bounding box center [773, 234] width 189 height 444
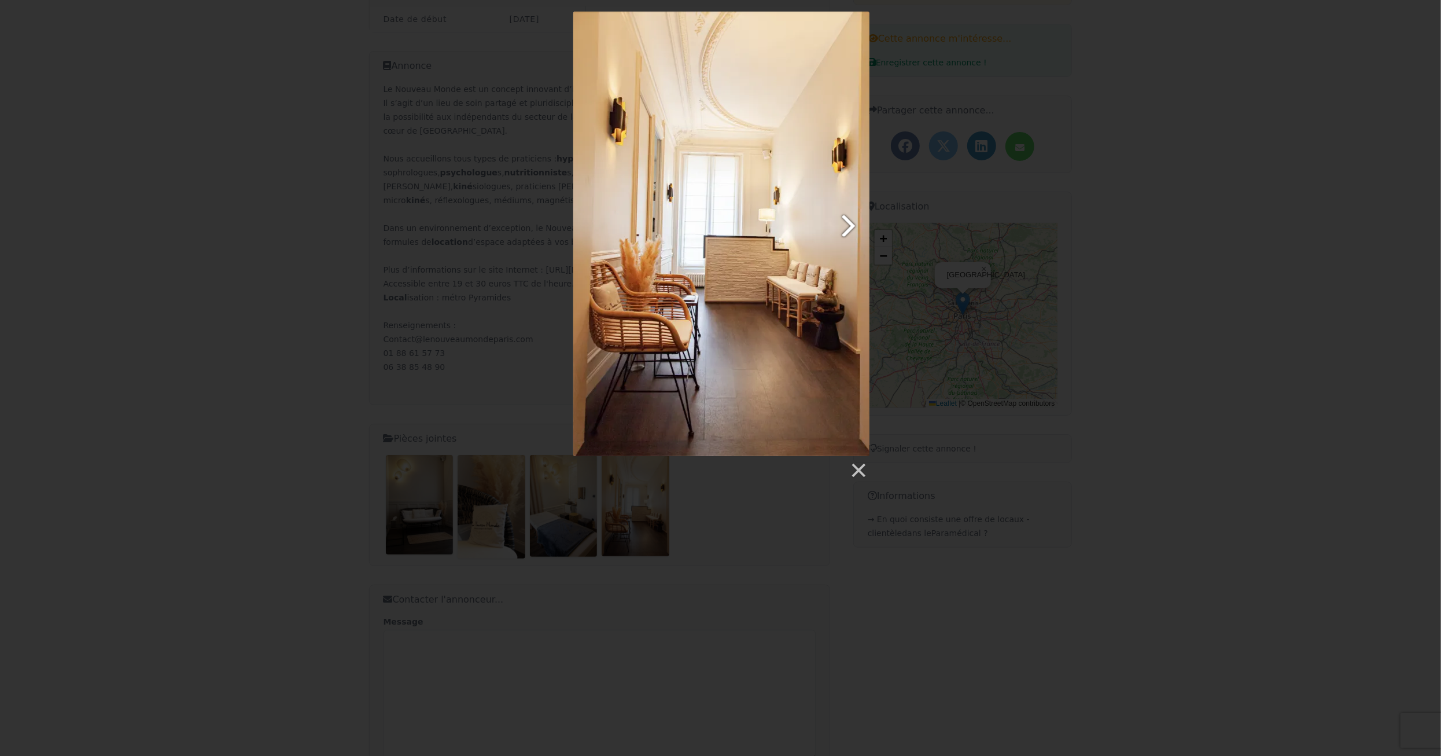
click at [850, 227] on link at bounding box center [773, 234] width 189 height 444
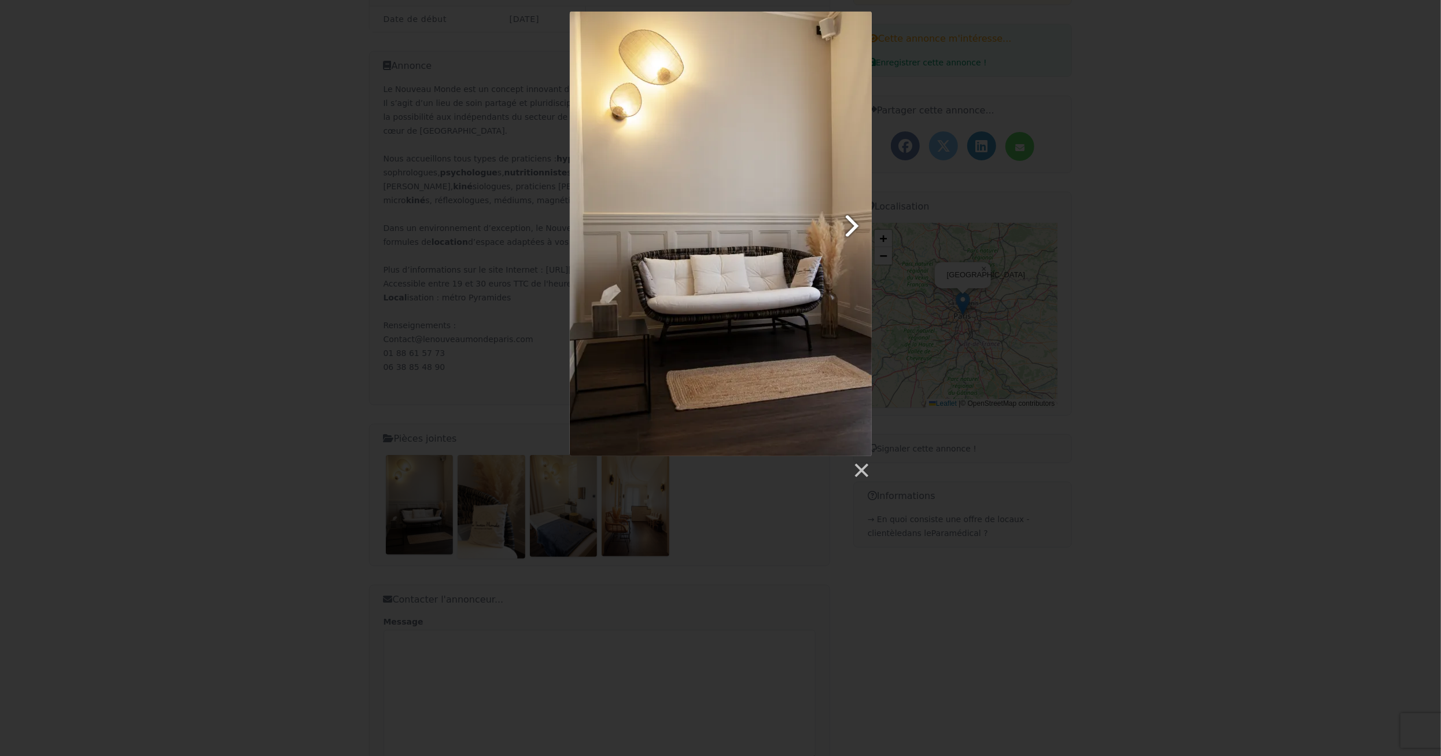
click at [850, 227] on link at bounding box center [774, 234] width 193 height 444
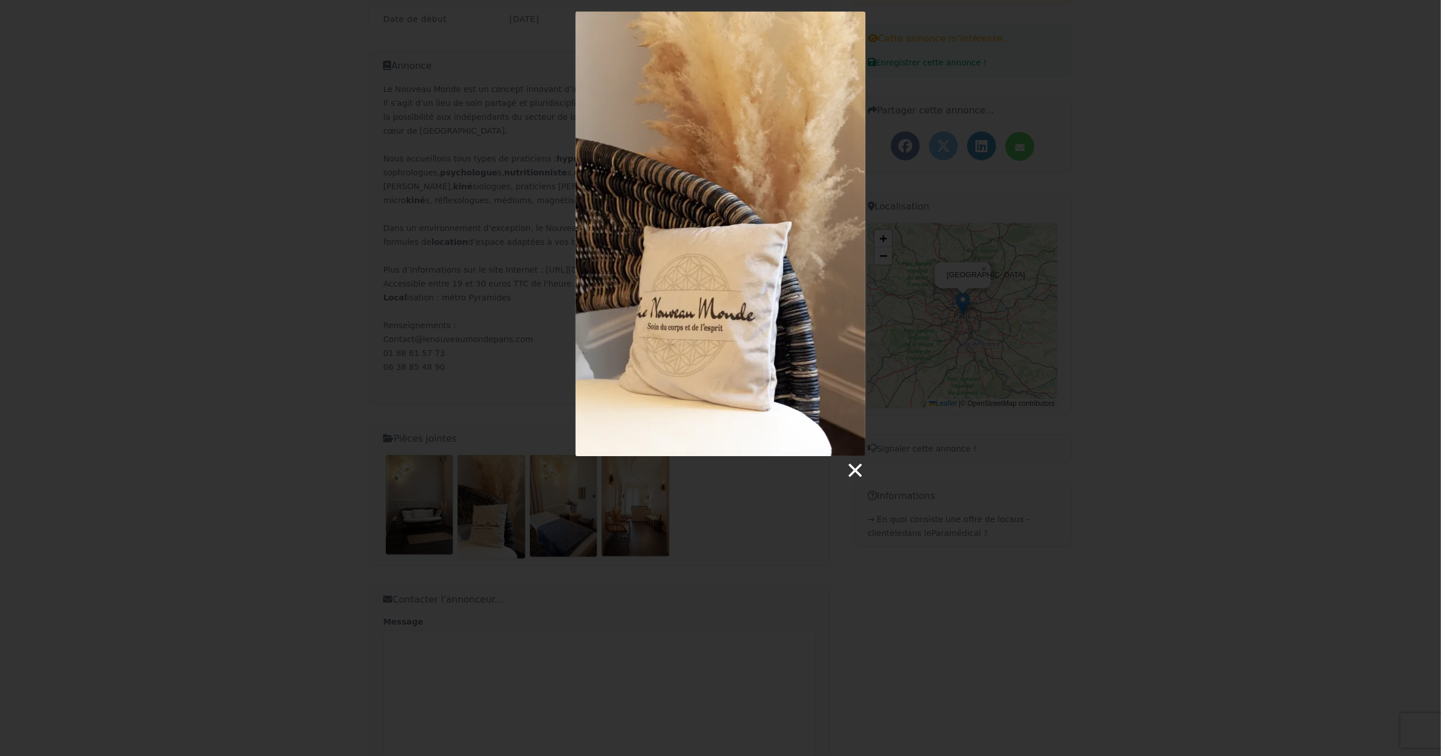
click at [858, 466] on link at bounding box center [854, 470] width 17 height 17
